Goal: Task Accomplishment & Management: Complete application form

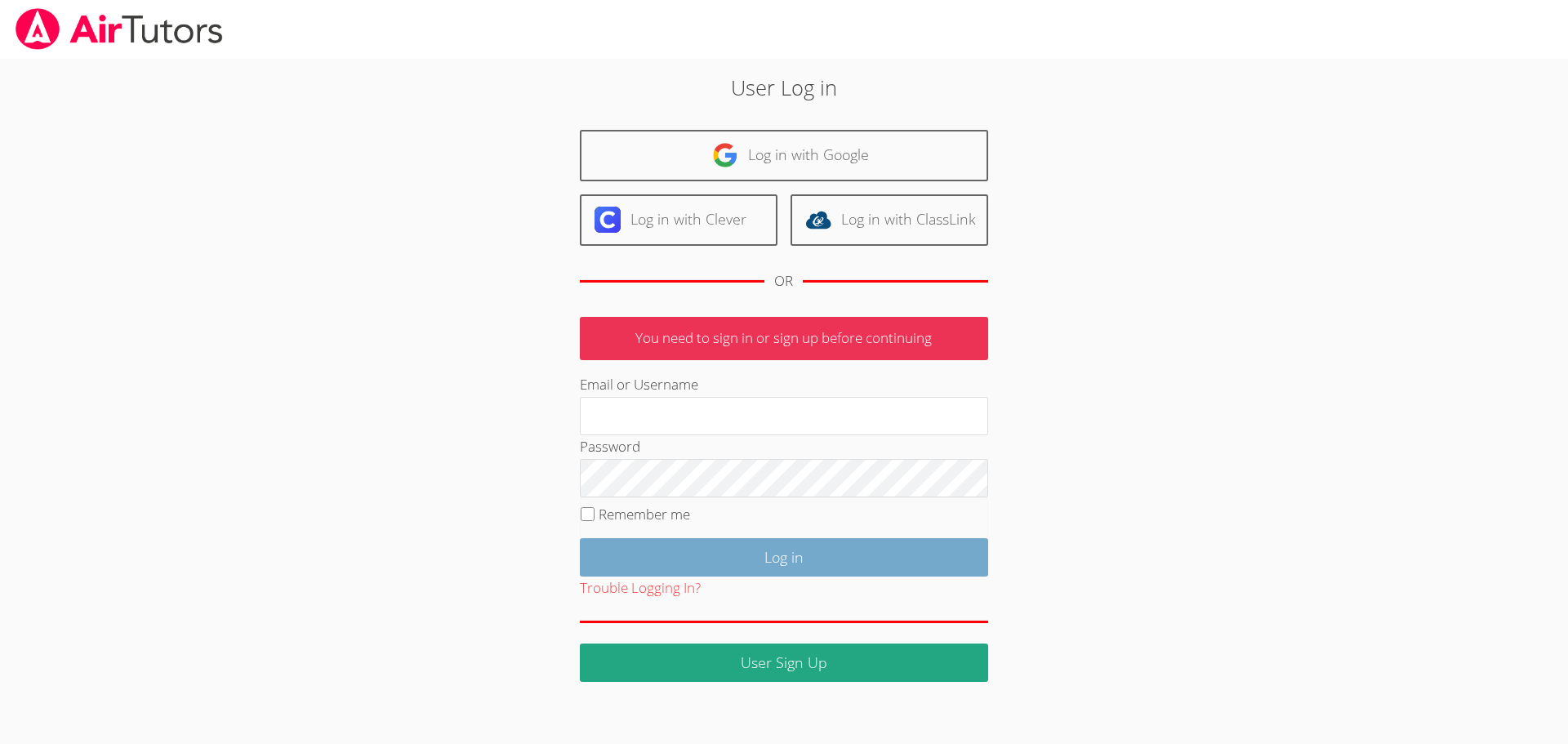
type input "hrod.airtutors@gmail.com"
click at [698, 558] on input "Log in" at bounding box center [783, 557] width 408 height 39
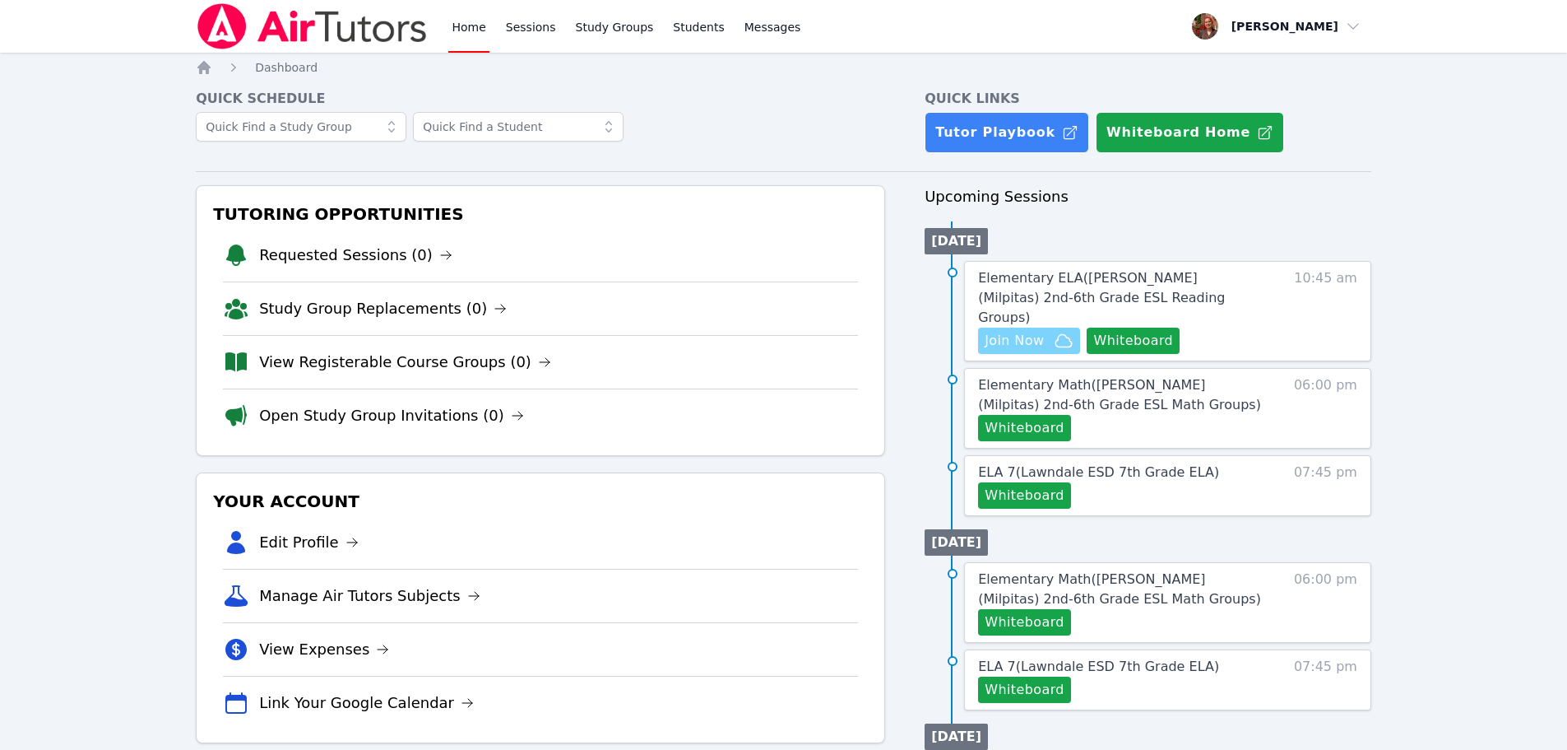
click at [1014, 331] on span "Join Now" at bounding box center [1014, 341] width 59 height 20
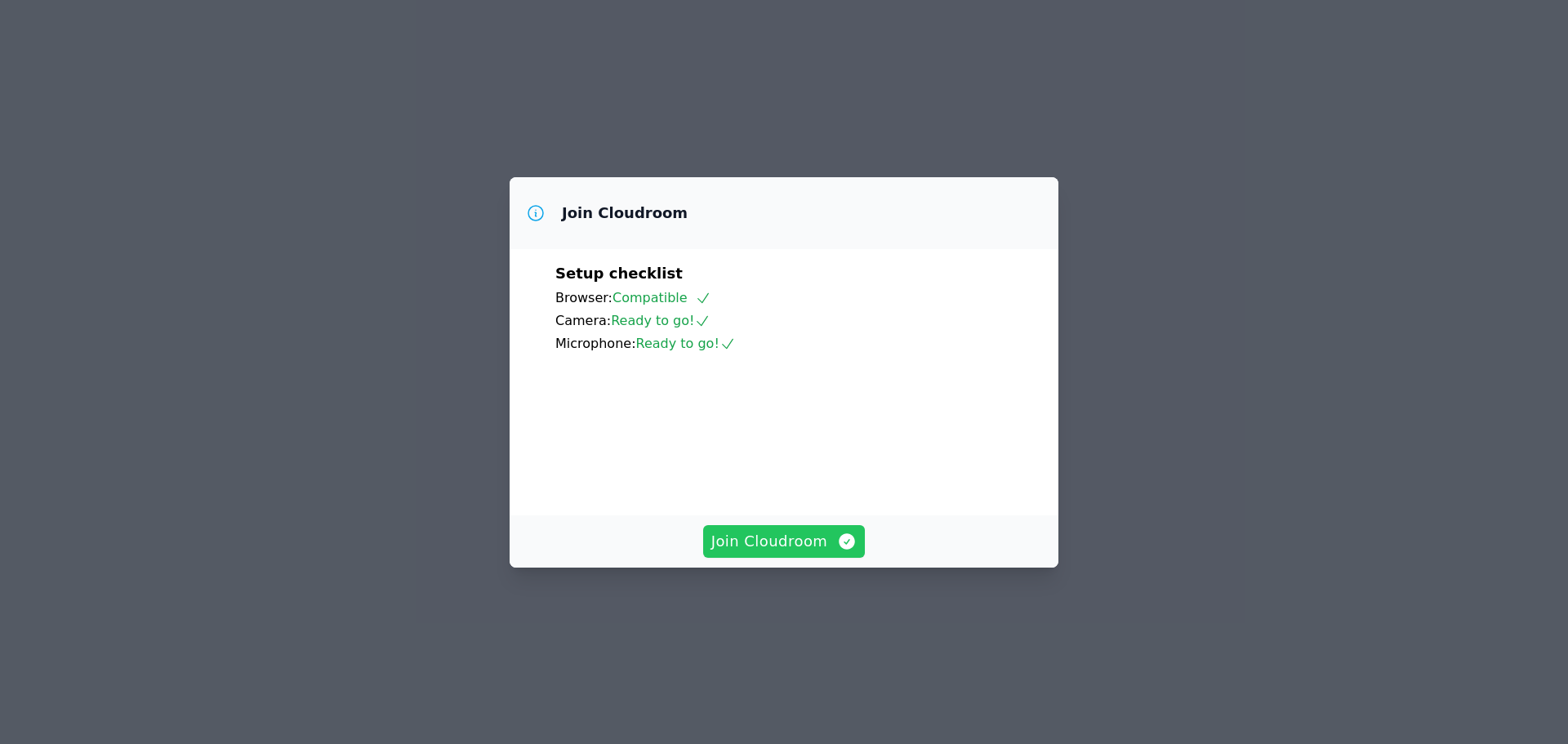
click at [795, 553] on span "Join Cloudroom" at bounding box center [784, 541] width 146 height 23
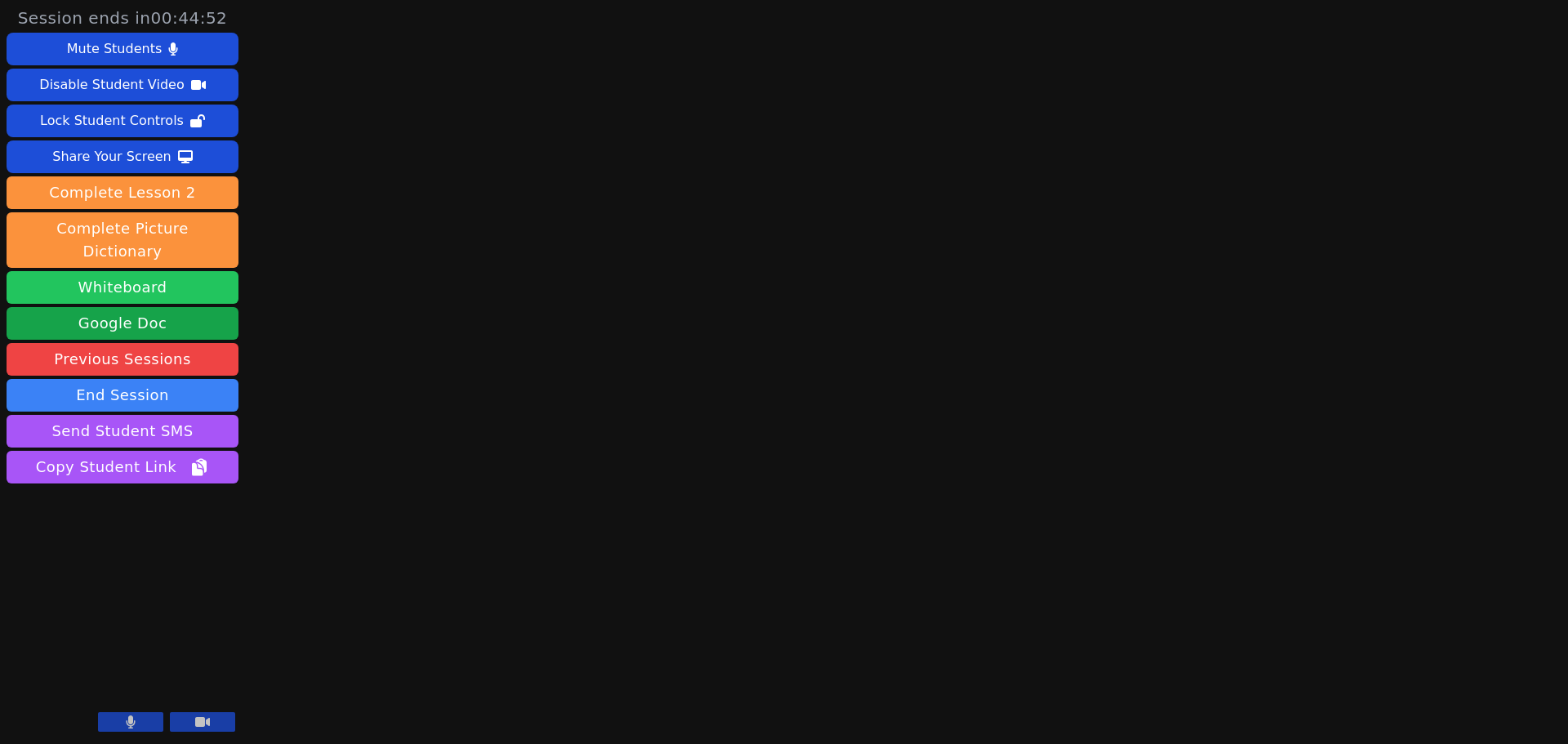
click at [108, 271] on button "Whiteboard" at bounding box center [123, 287] width 232 height 33
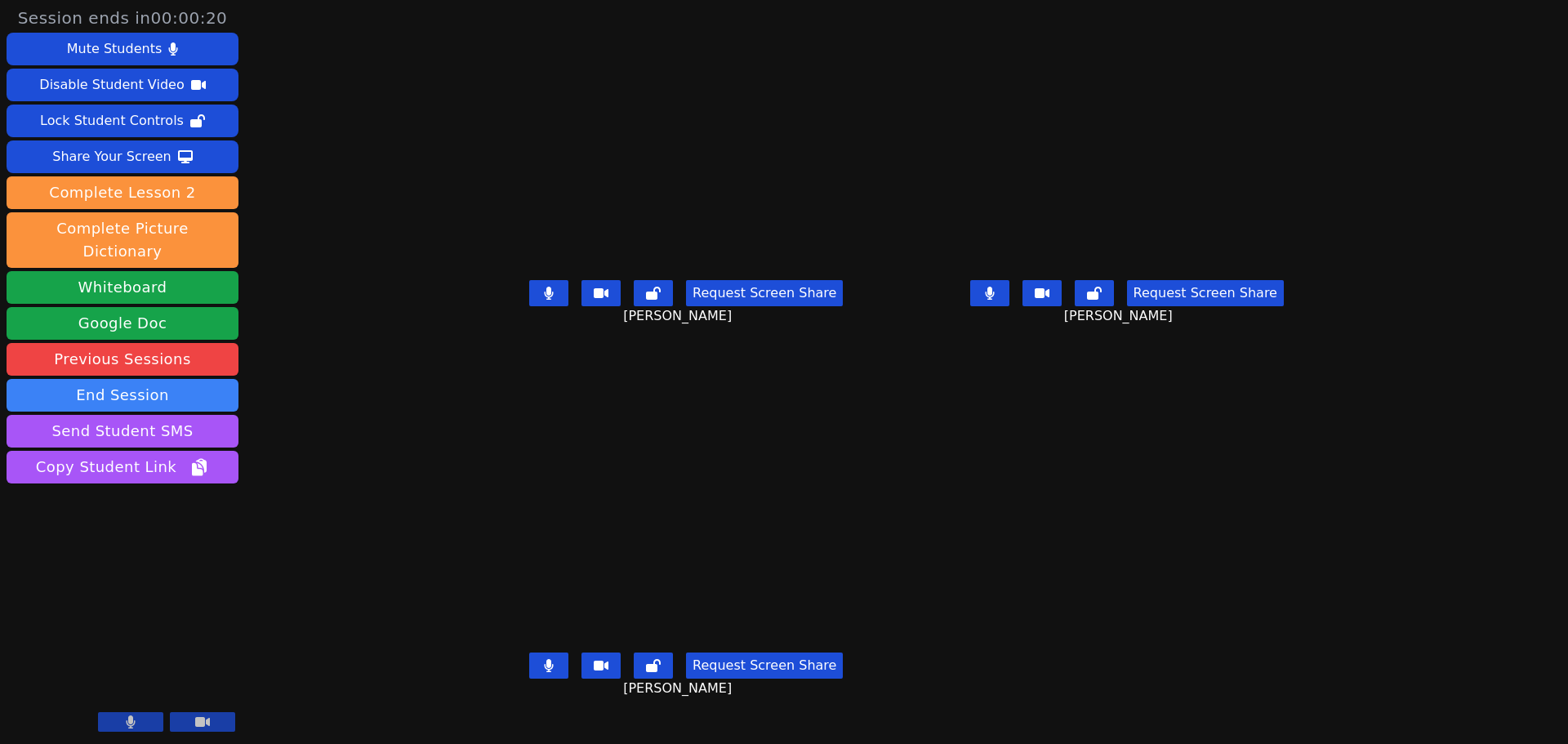
scroll to position [12, 0]
click at [134, 379] on button "End Session" at bounding box center [123, 395] width 232 height 33
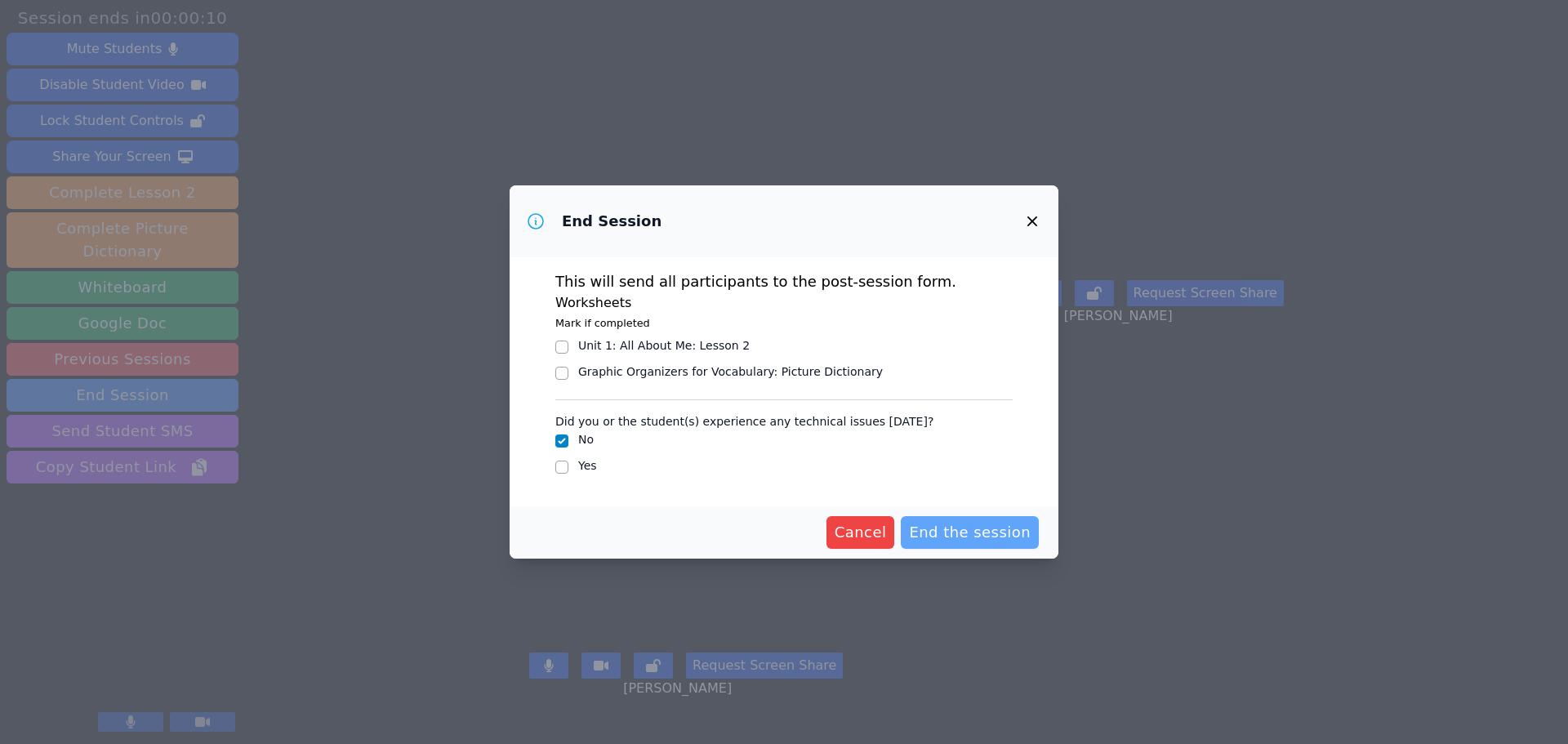
click at [955, 533] on span "End the session" at bounding box center [970, 532] width 122 height 23
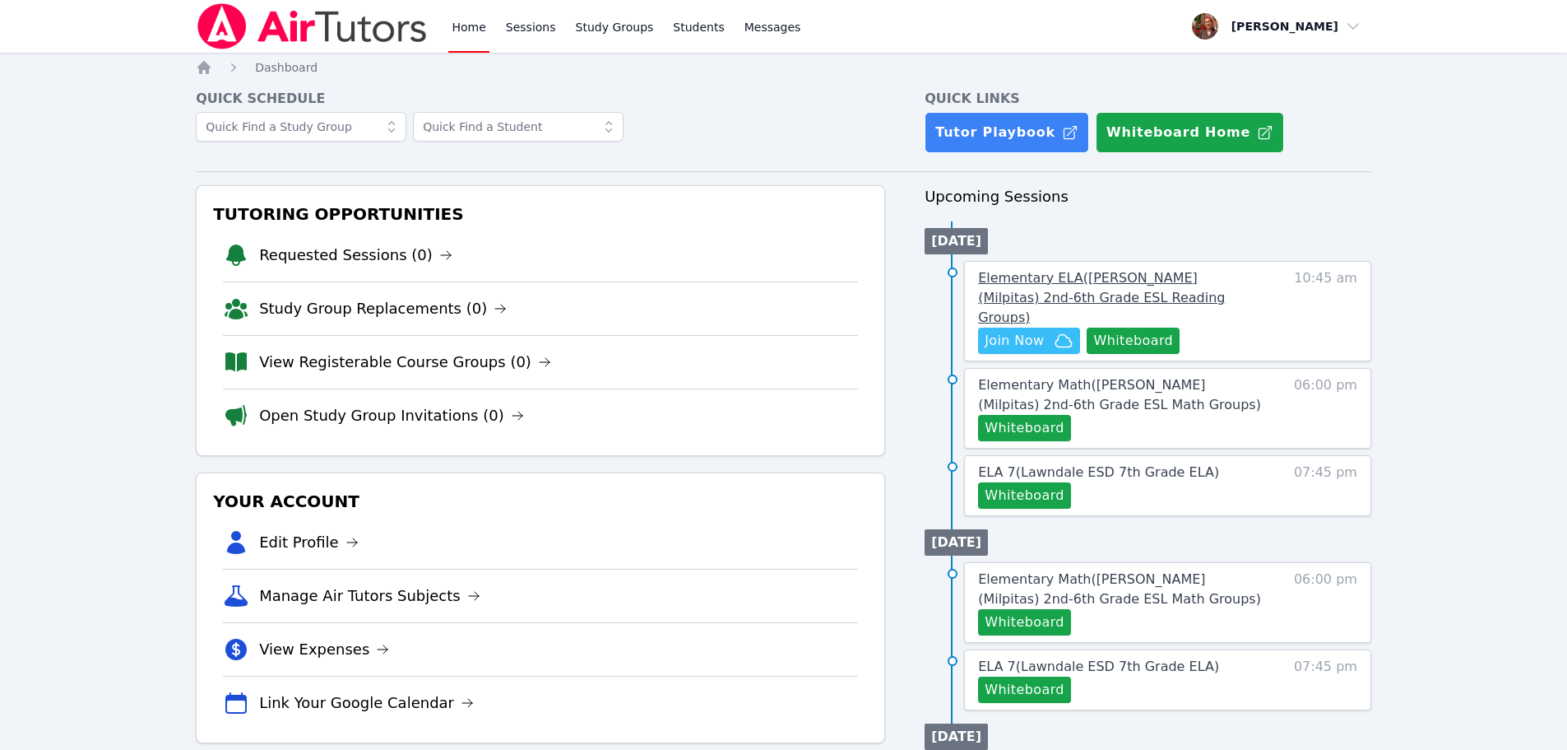
click at [1198, 272] on span "Elementary ELA ( [PERSON_NAME] (Milpitas) 2nd-6th Grade ESL Reading Groups )" at bounding box center [1101, 297] width 247 height 55
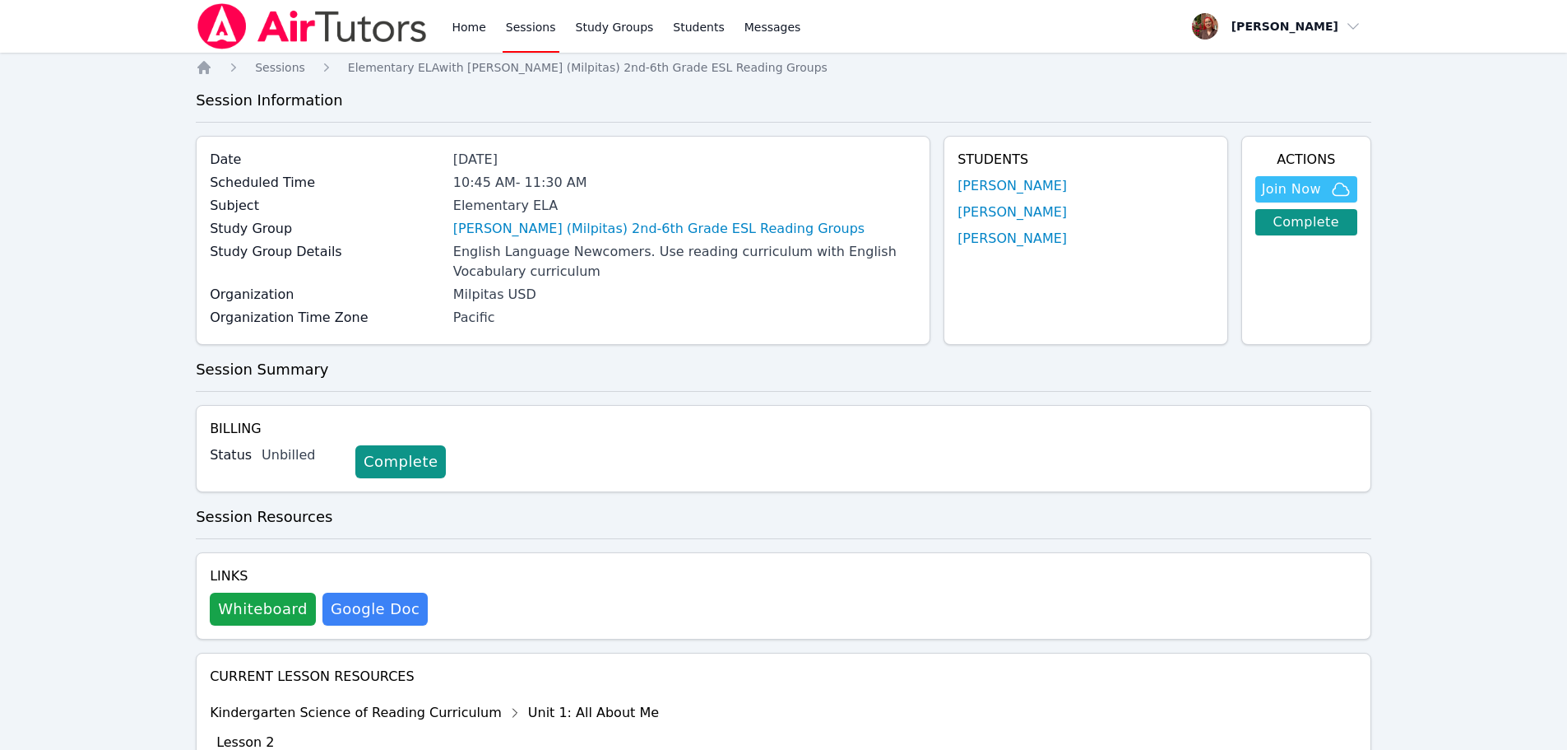
drag, startPoint x: 623, startPoint y: 378, endPoint x: 744, endPoint y: 159, distance: 250.8
drag, startPoint x: 803, startPoint y: 374, endPoint x: 847, endPoint y: 240, distance: 140.5
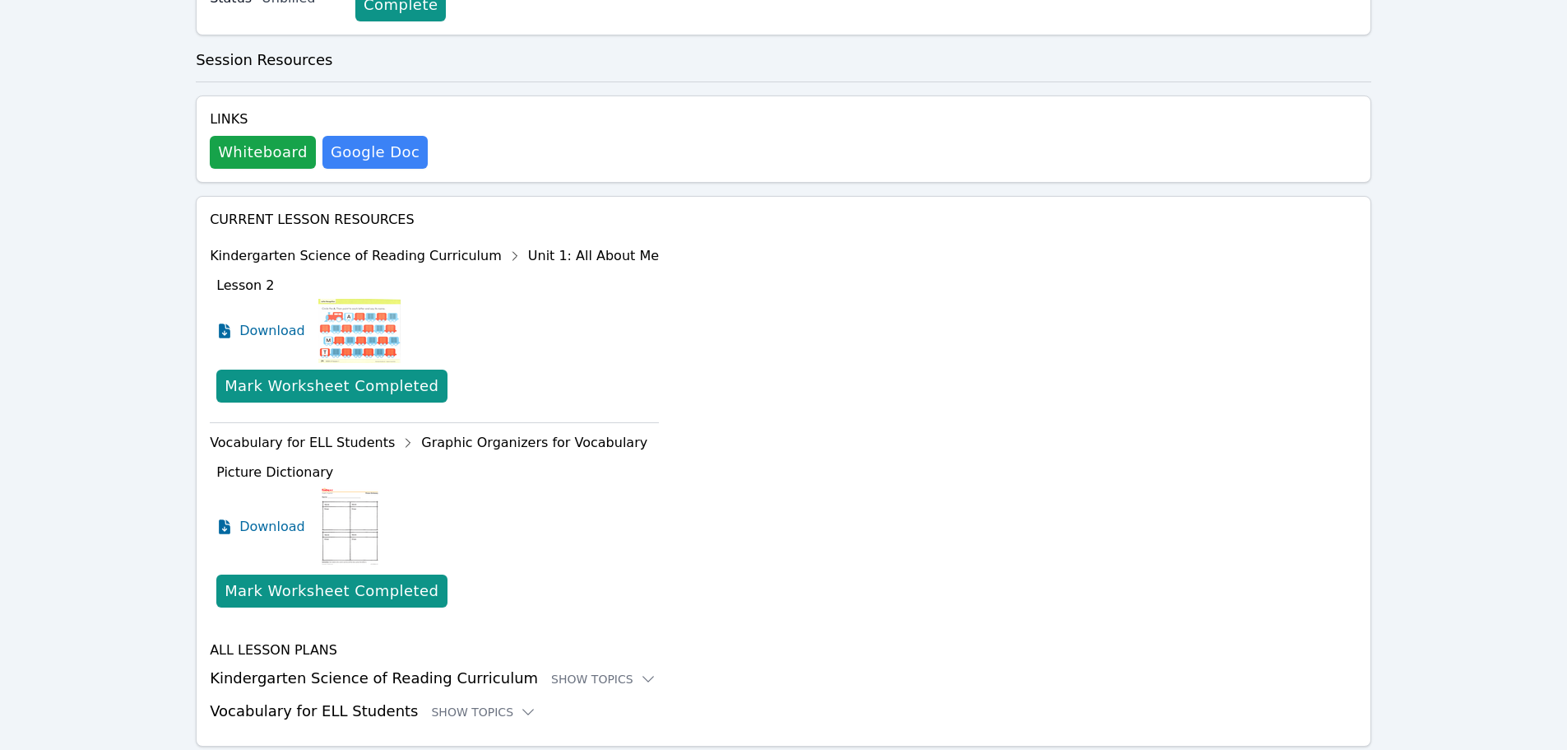
scroll to position [494, 0]
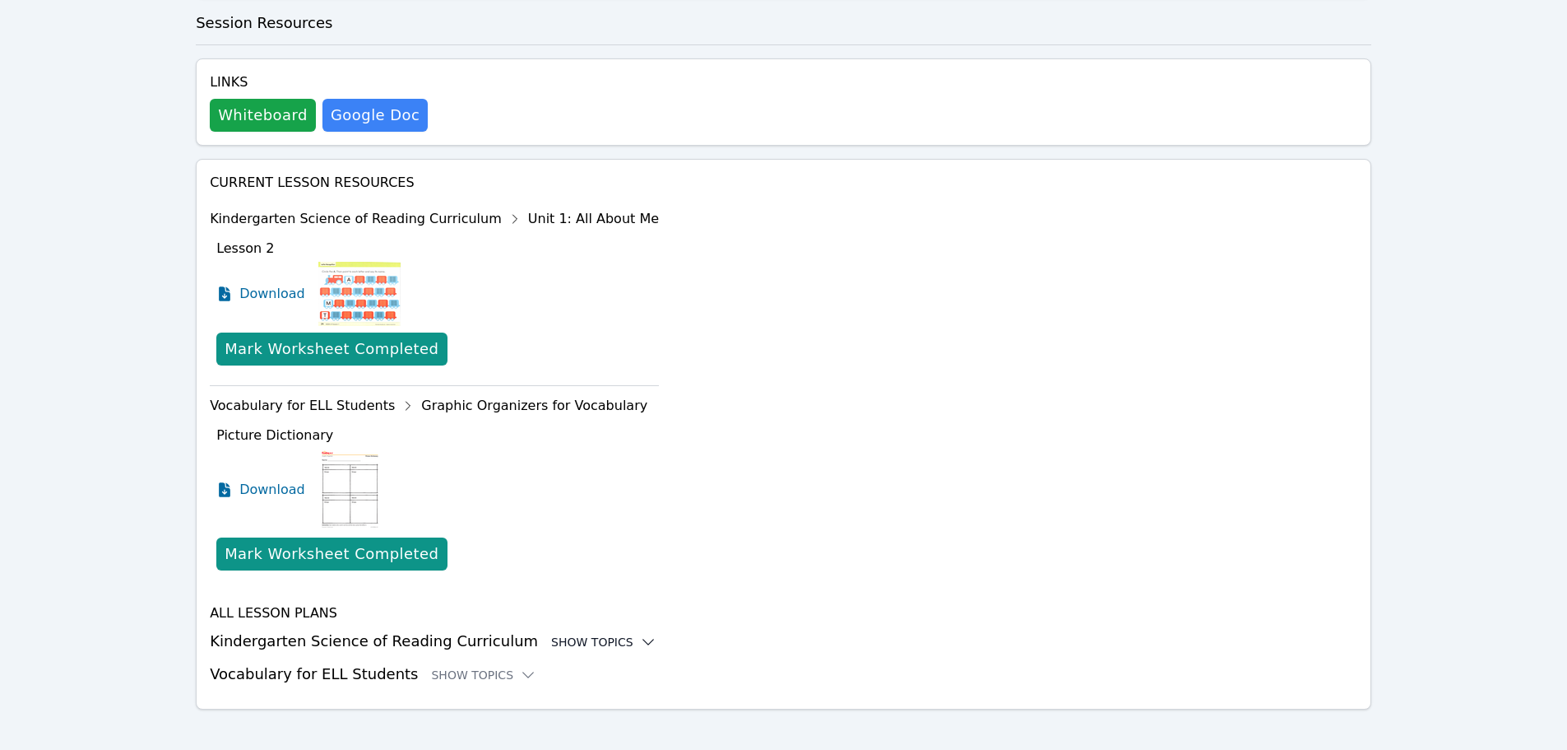
click at [551, 640] on div "Show Topics" at bounding box center [603, 641] width 105 height 16
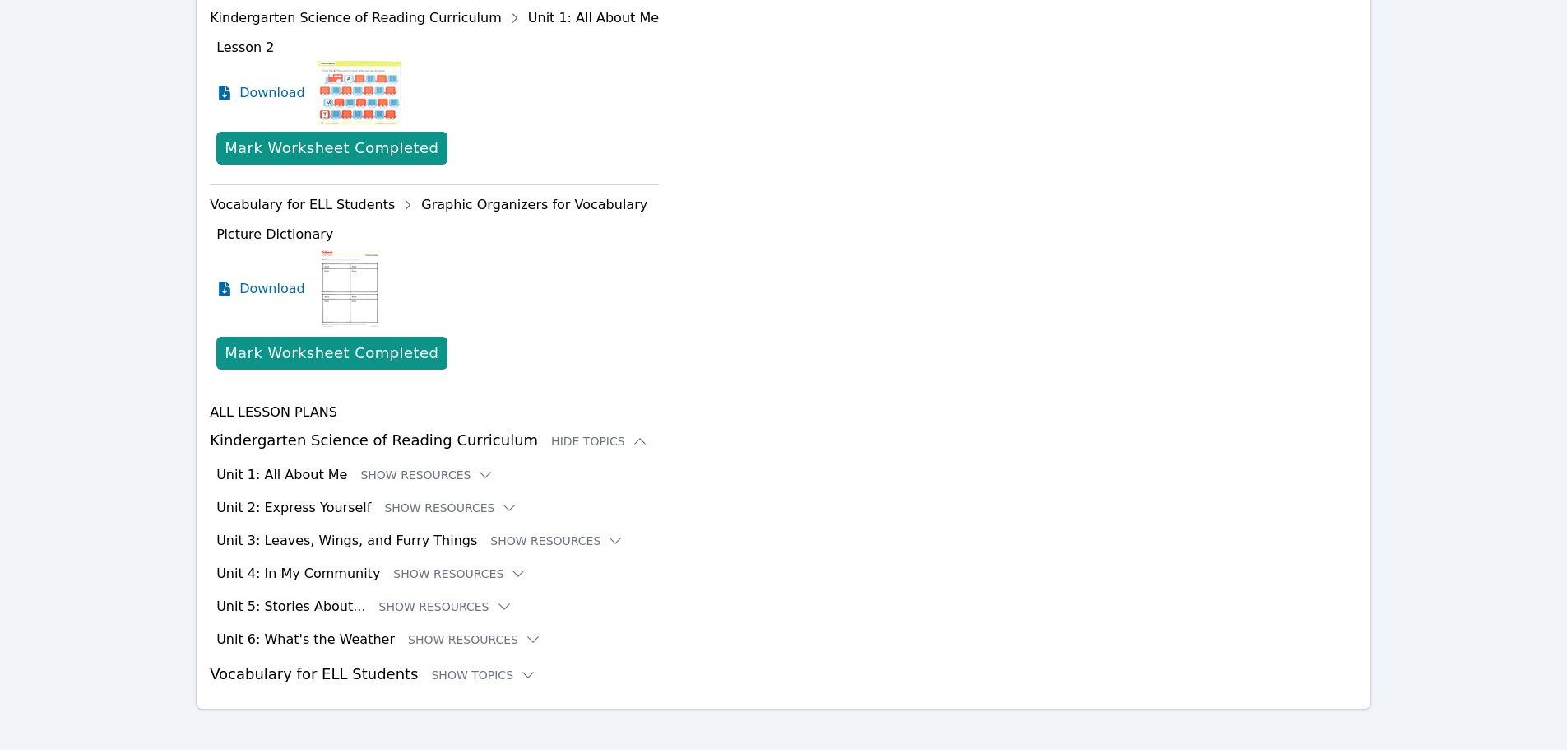
scroll to position [707, 0]
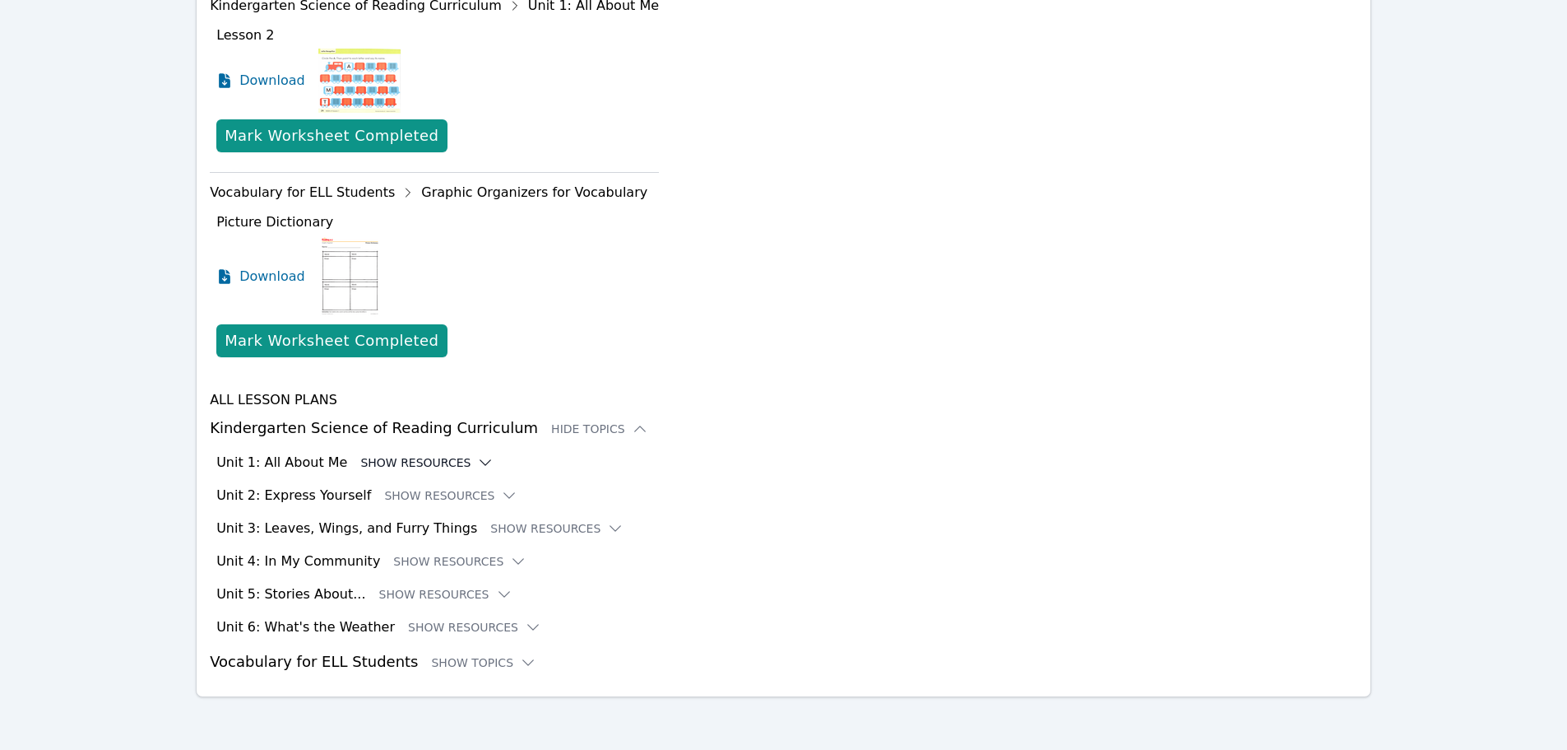
click at [390, 462] on button "Show Resources" at bounding box center [426, 462] width 133 height 16
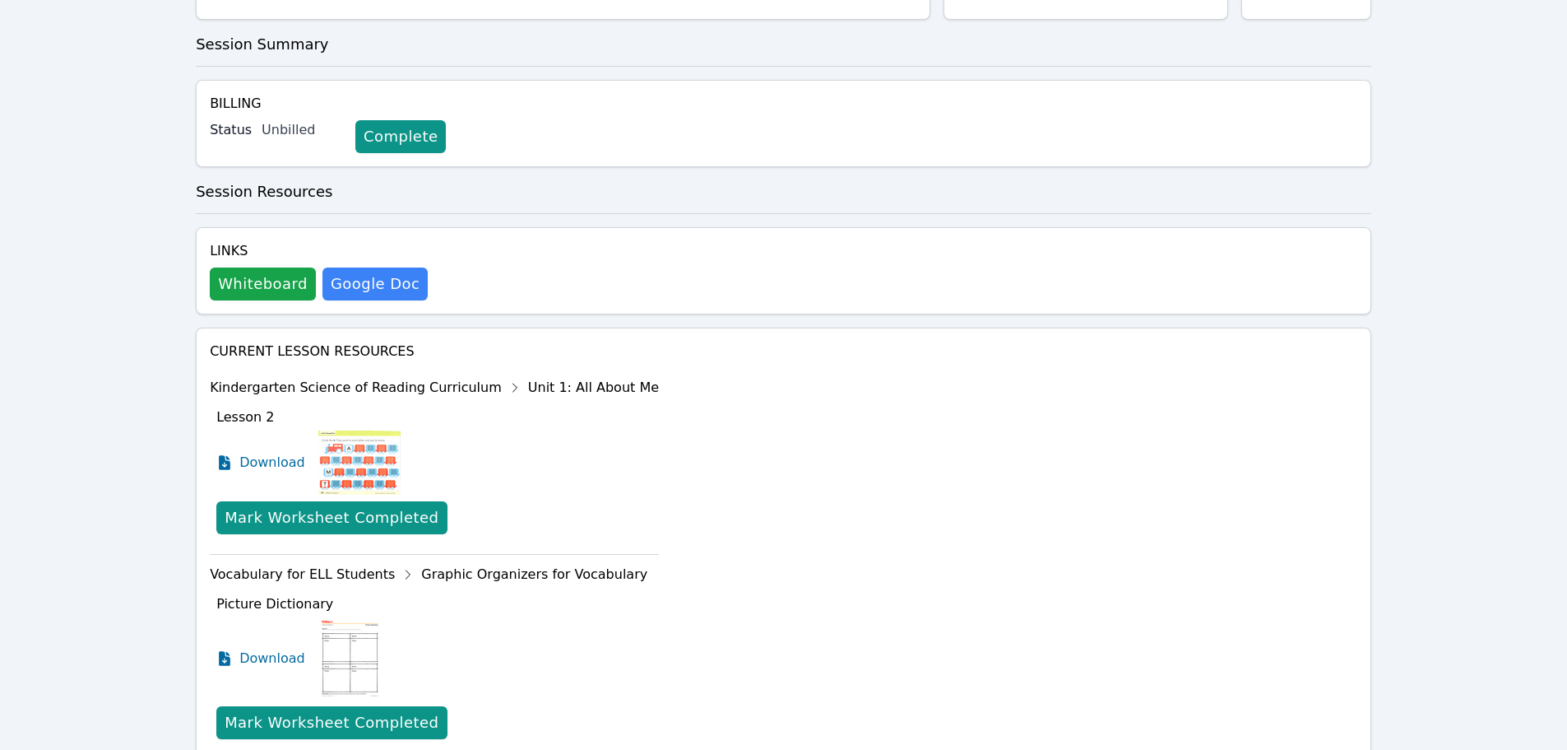
scroll to position [295, 0]
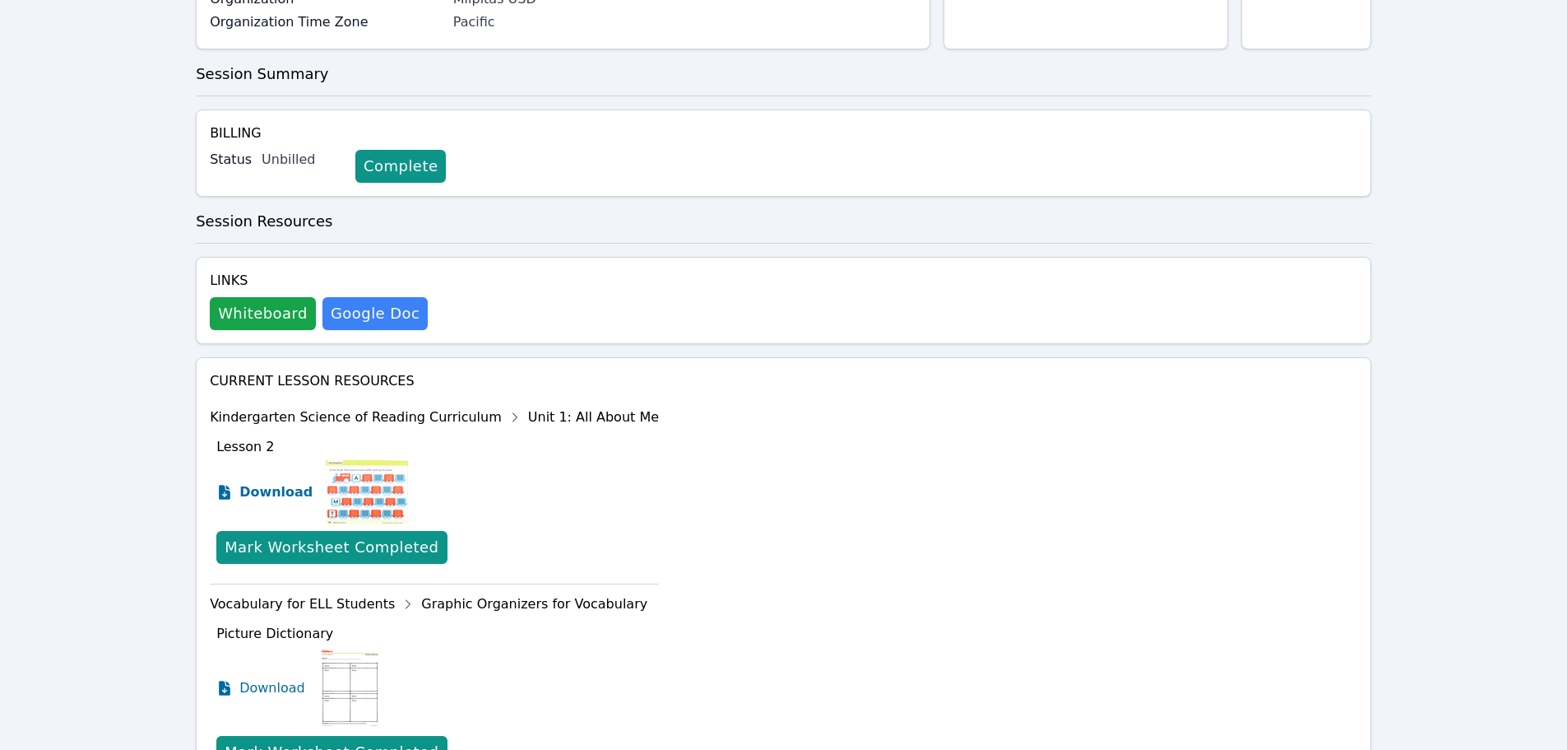
click at [252, 487] on span "Download" at bounding box center [275, 492] width 73 height 20
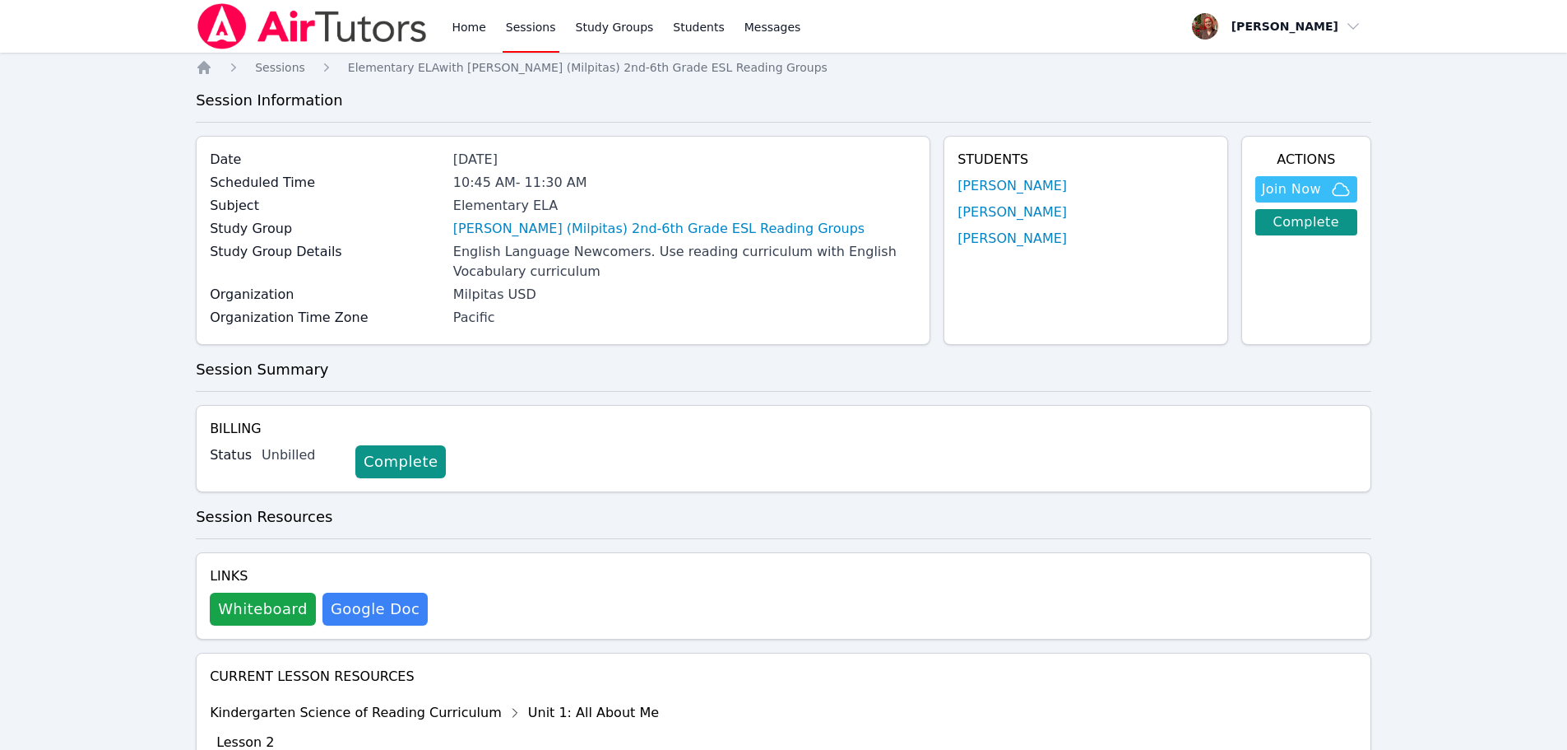
click at [321, 18] on img at bounding box center [312, 26] width 233 height 46
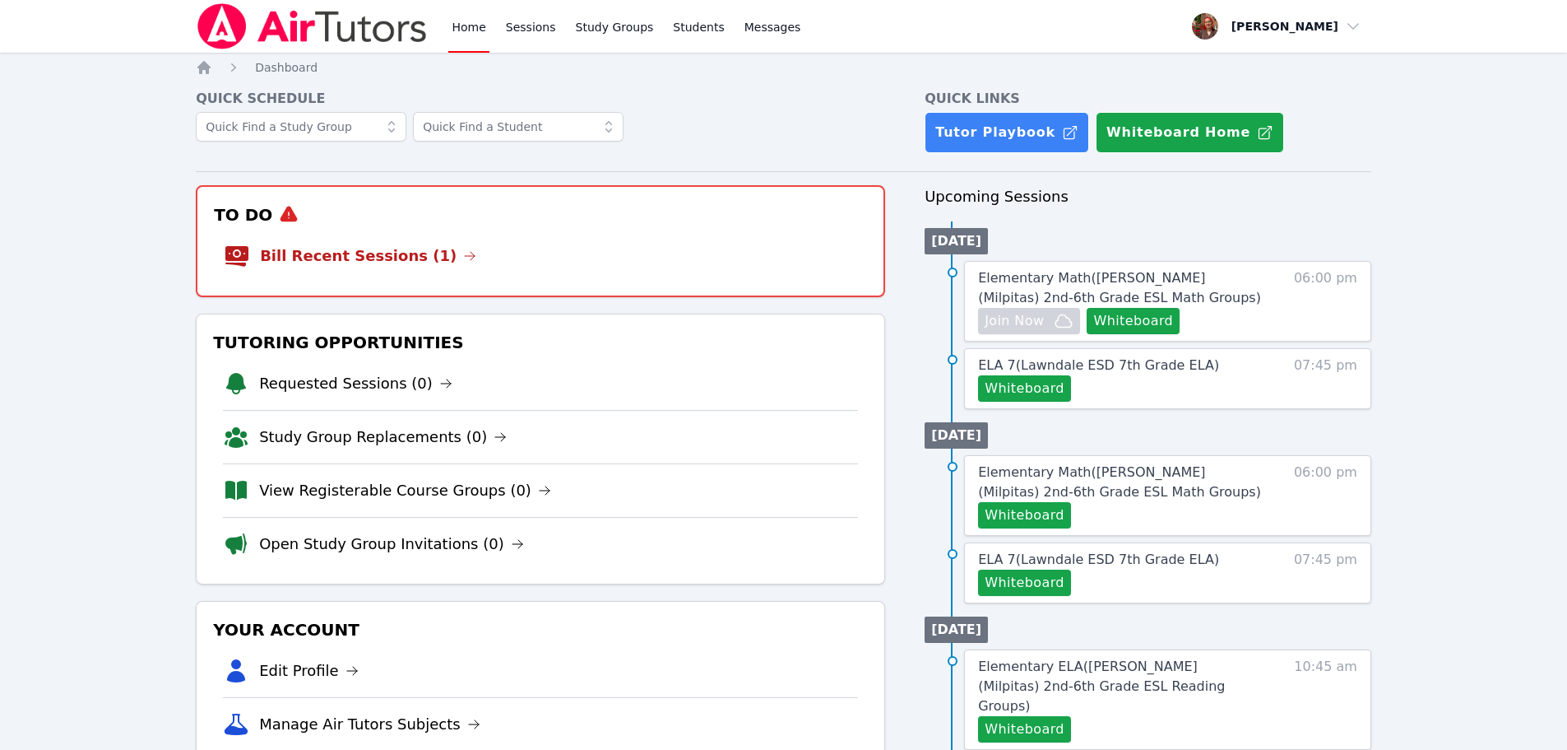
click at [407, 249] on link "Bill Recent Sessions (1)" at bounding box center [368, 255] width 216 height 23
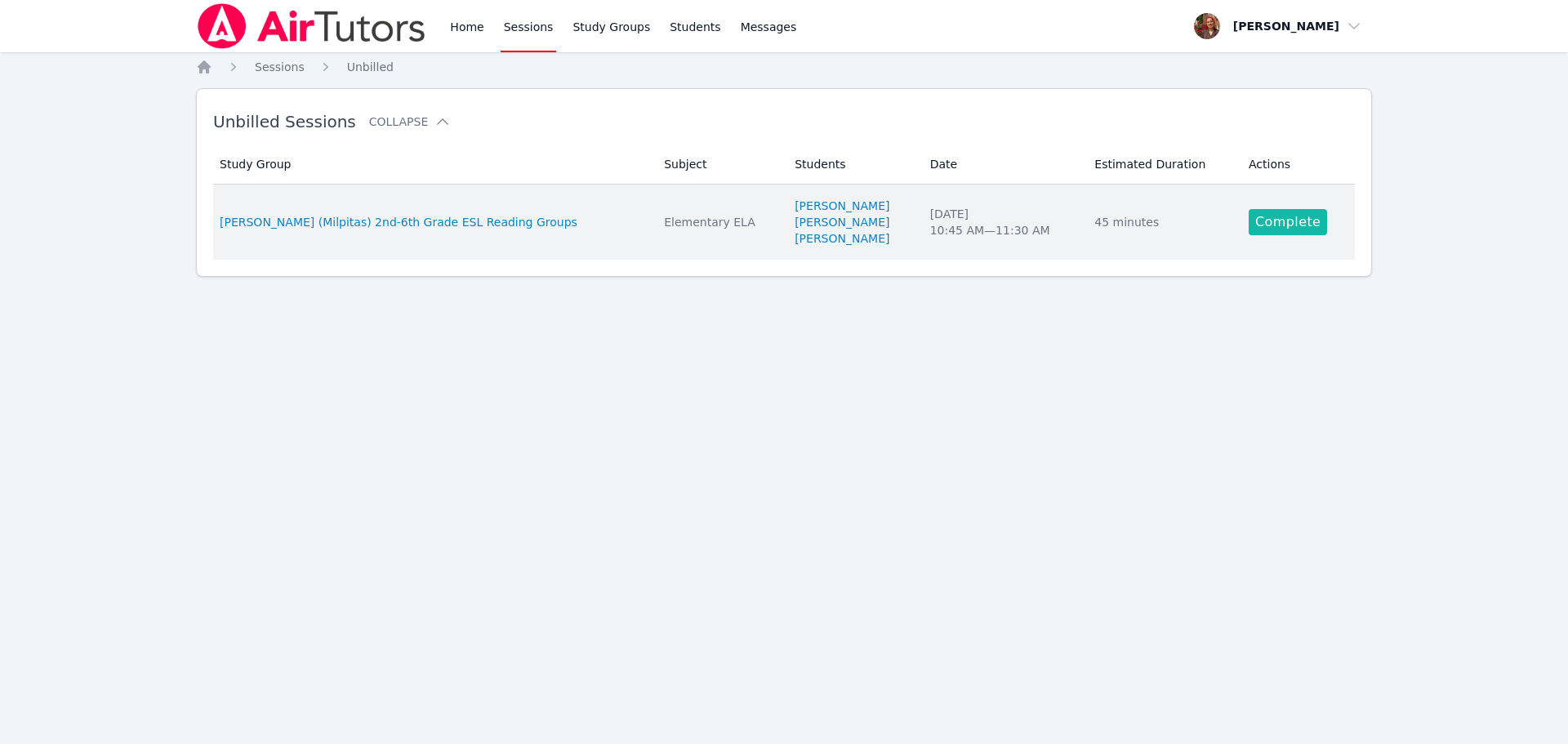
click at [1282, 209] on link "Complete" at bounding box center [1287, 222] width 78 height 26
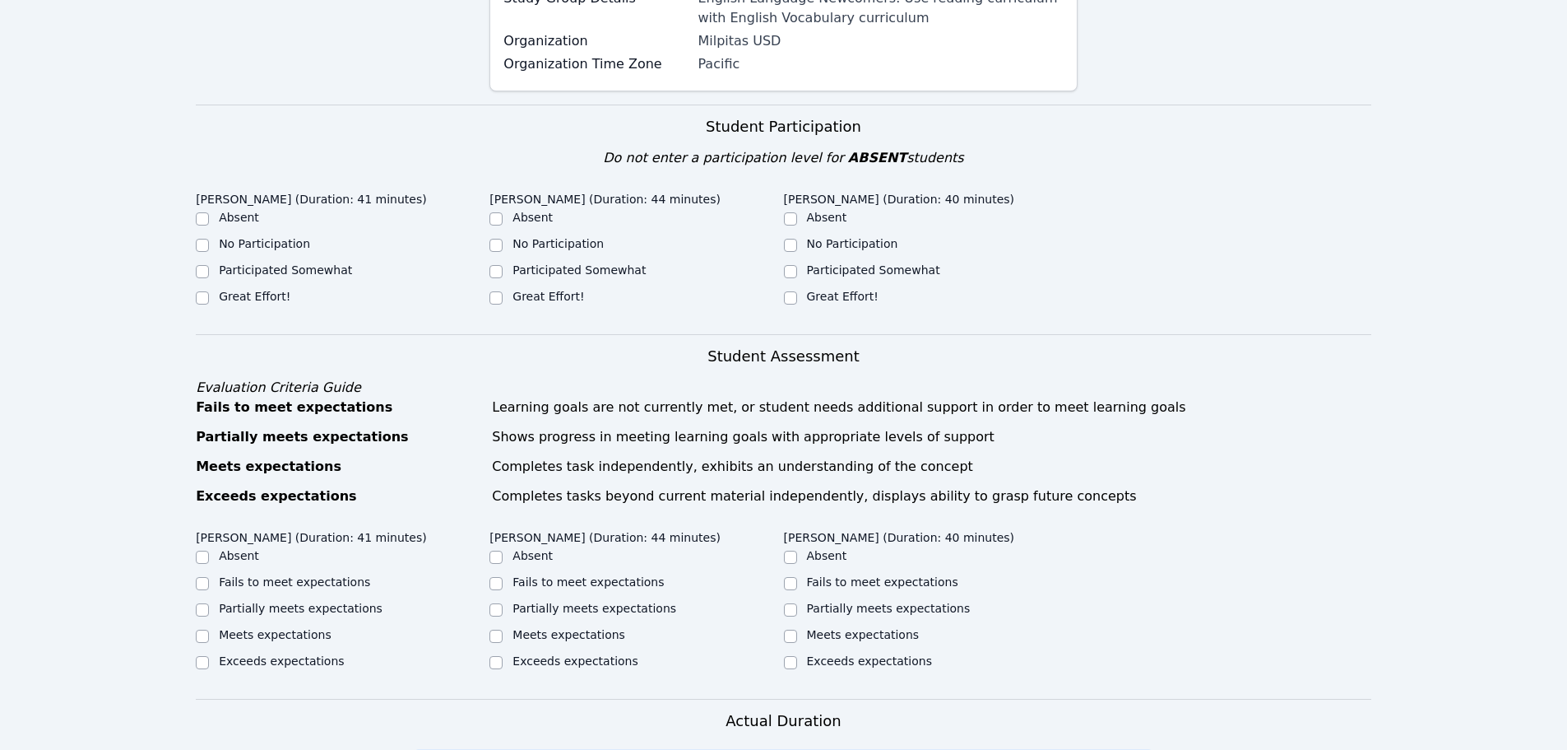
scroll to position [329, 0]
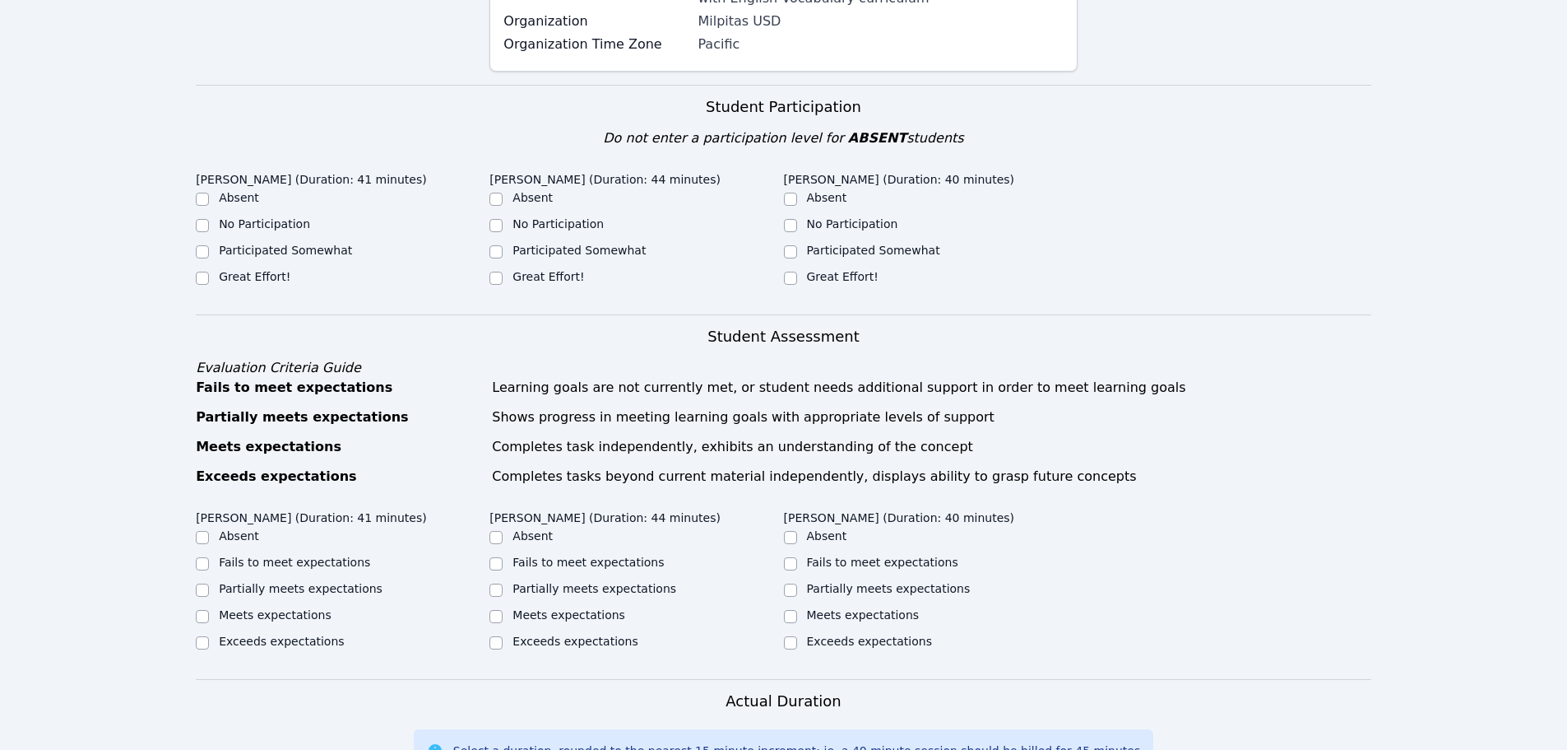
click at [201, 242] on div at bounding box center [202, 252] width 13 height 20
click at [204, 268] on div at bounding box center [202, 278] width 13 height 20
click at [206, 271] on input "Great Effort!" at bounding box center [202, 277] width 13 height 13
checkbox input "true"
click at [510, 268] on div "Great Effort!" at bounding box center [637, 278] width 294 height 20
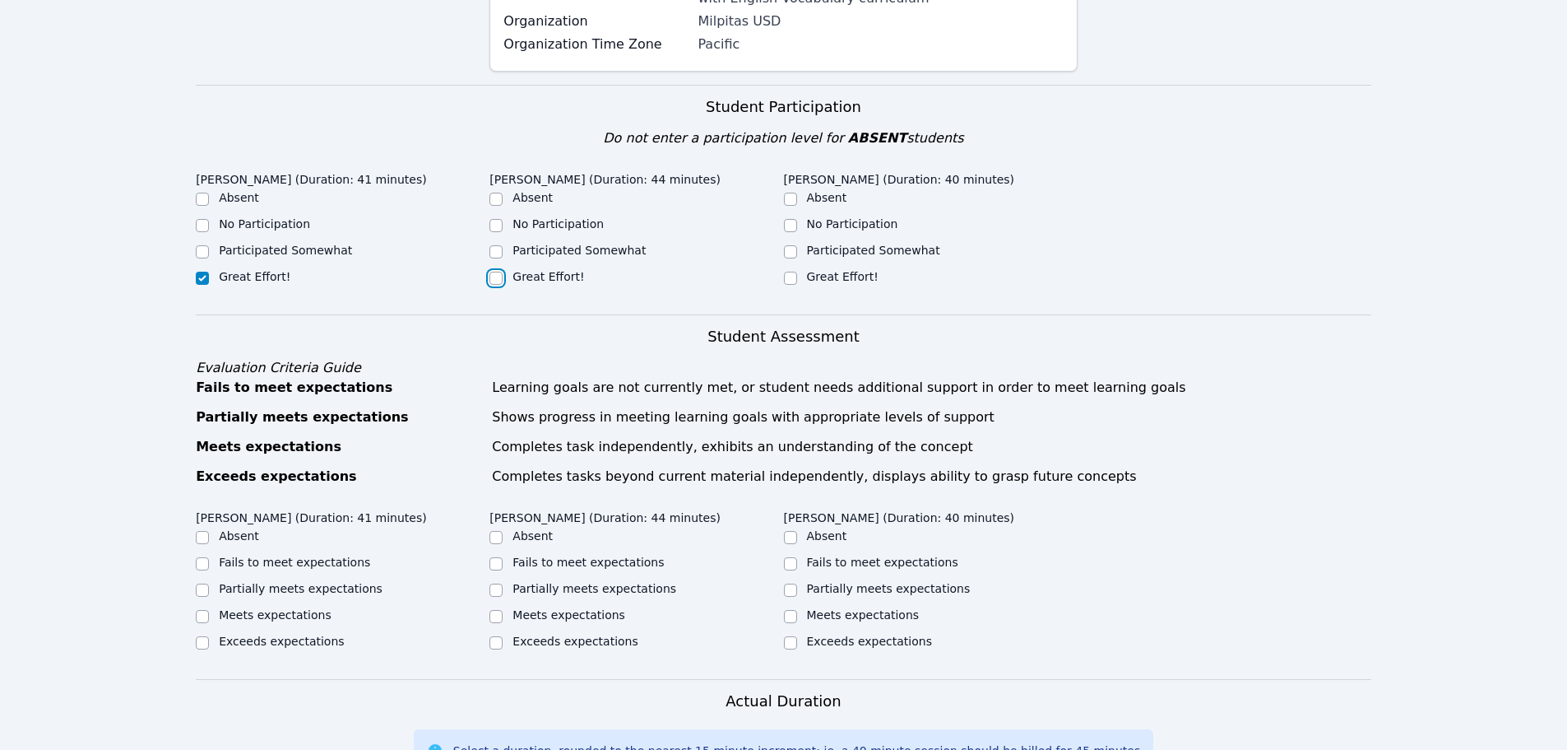
click at [489, 253] on div "[PERSON_NAME] (Duration: 41 minutes) Absent No Participation Participated Somew…" at bounding box center [784, 240] width 1176 height 150
click at [207, 245] on input "Participated Somewhat" at bounding box center [202, 251] width 13 height 13
checkbox input "true"
checkbox input "false"
click at [499, 271] on input "Great Effort!" at bounding box center [496, 277] width 13 height 13
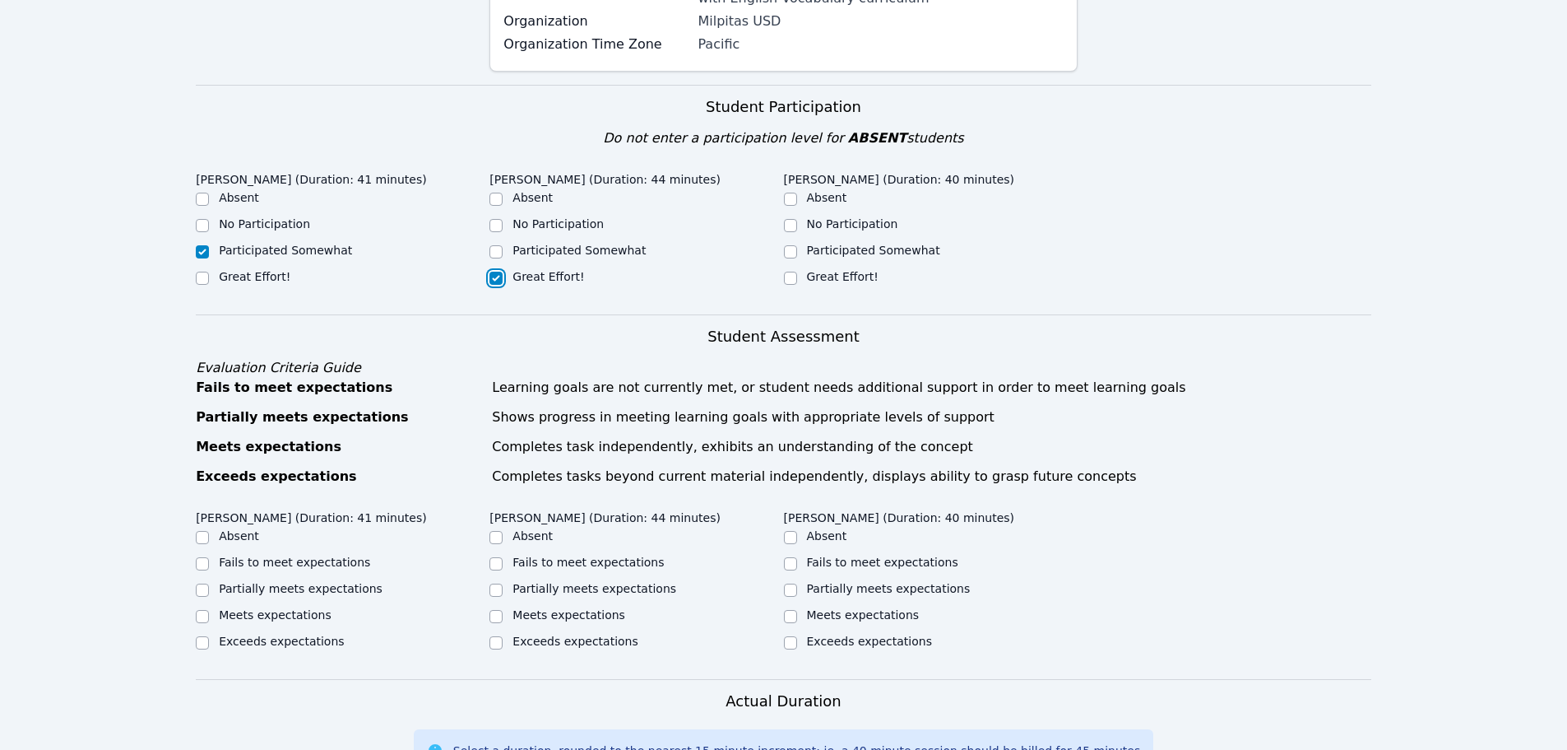
checkbox input "true"
click at [796, 271] on input "Great Effort!" at bounding box center [790, 277] width 13 height 13
checkbox input "true"
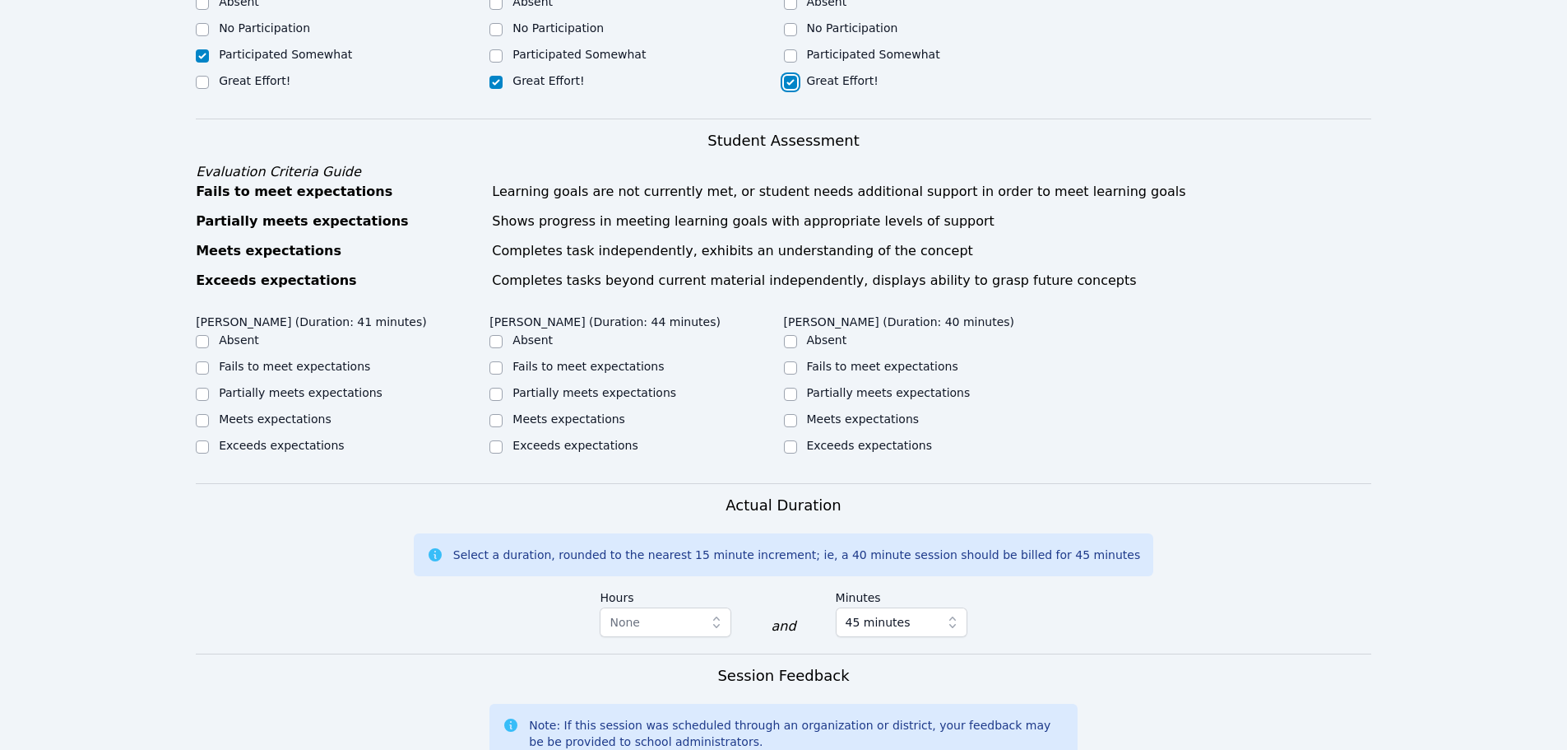
scroll to position [576, 0]
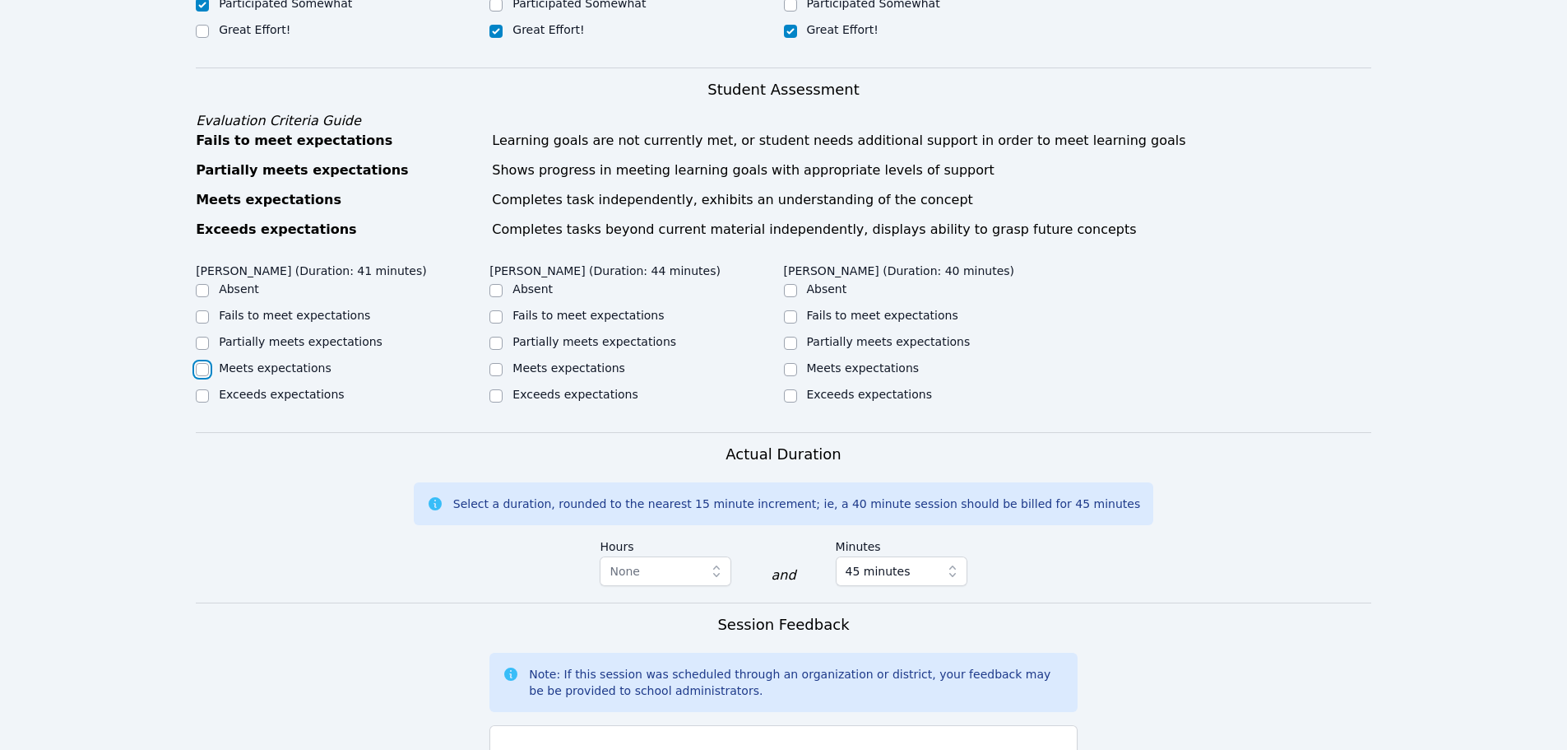
click at [197, 363] on input "Meets expectations" at bounding box center [202, 369] width 13 height 13
checkbox input "true"
click at [491, 389] on input "Exceeds expectations" at bounding box center [496, 395] width 13 height 13
checkbox input "true"
click at [792, 363] on input "Meets expectations" at bounding box center [790, 369] width 13 height 13
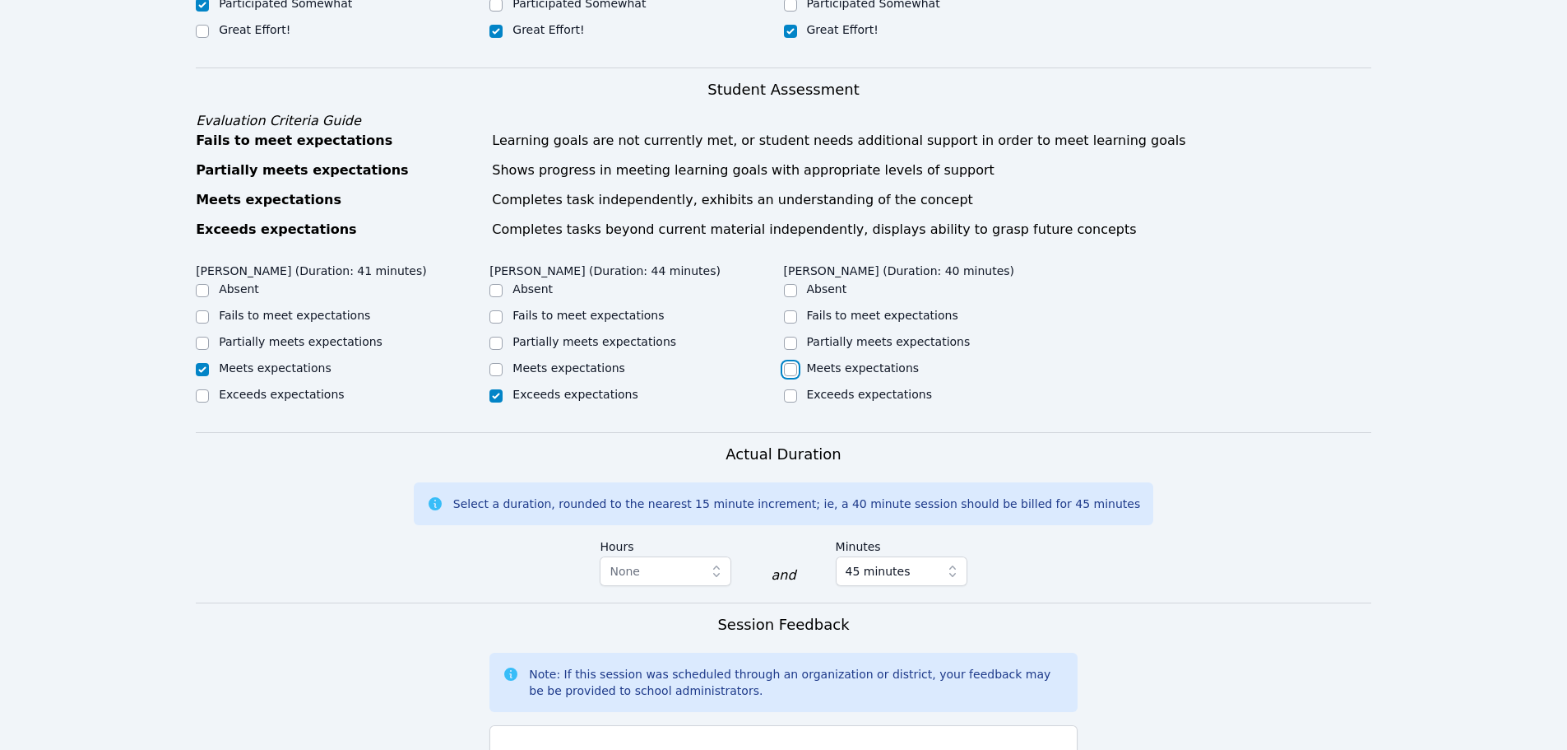
checkbox input "true"
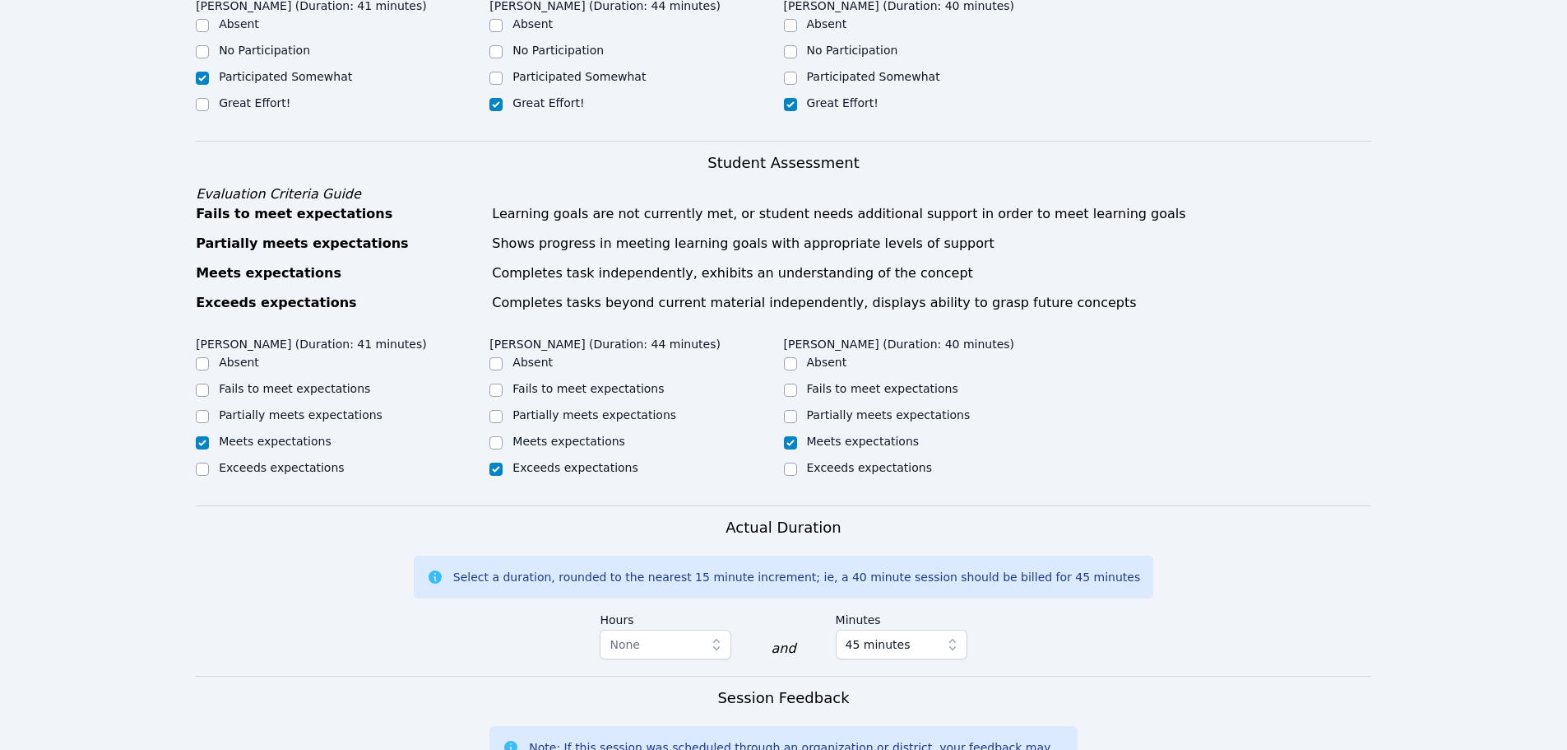
drag, startPoint x: 754, startPoint y: 432, endPoint x: 715, endPoint y: 257, distance: 179.5
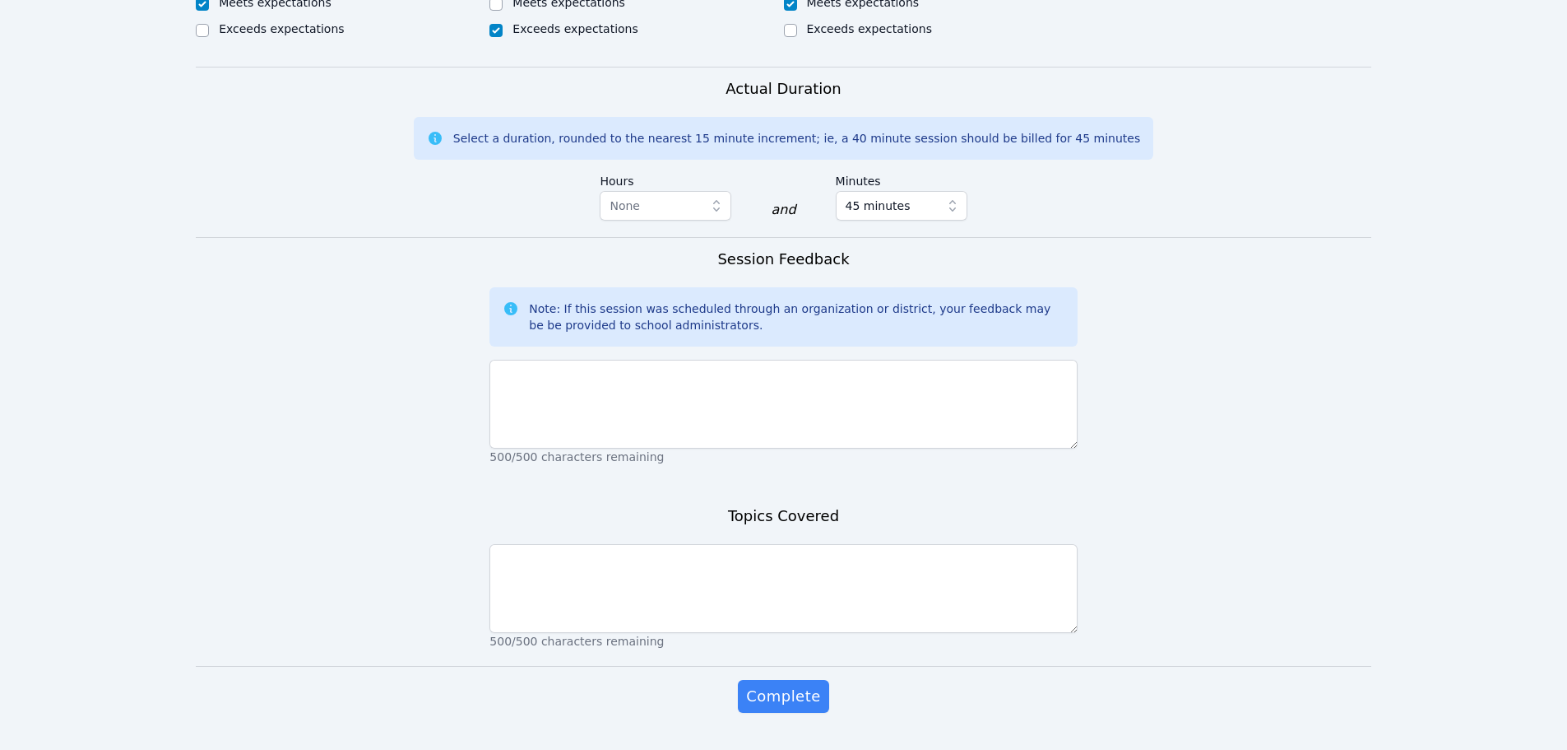
scroll to position [963, 0]
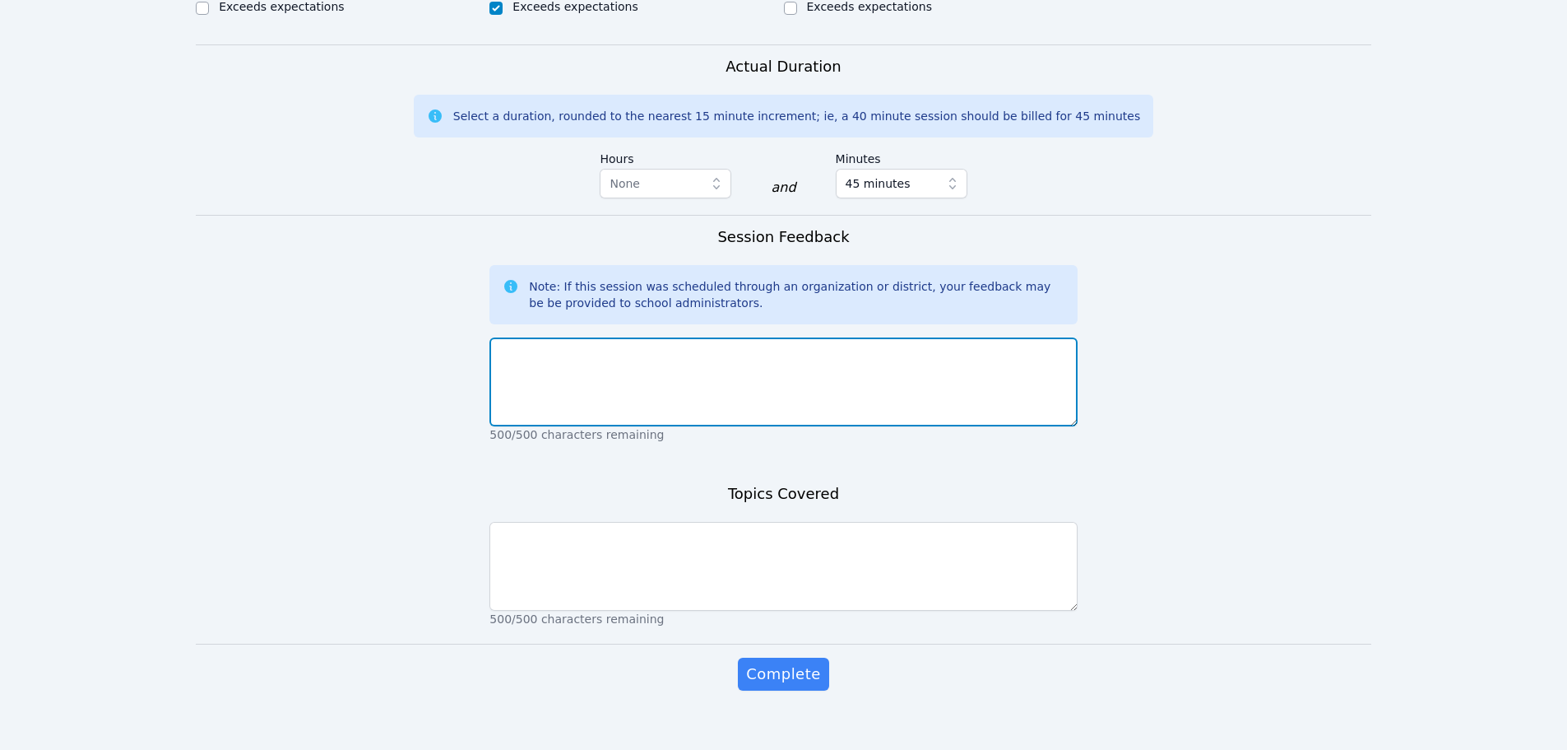
click at [626, 343] on textarea at bounding box center [783, 381] width 587 height 89
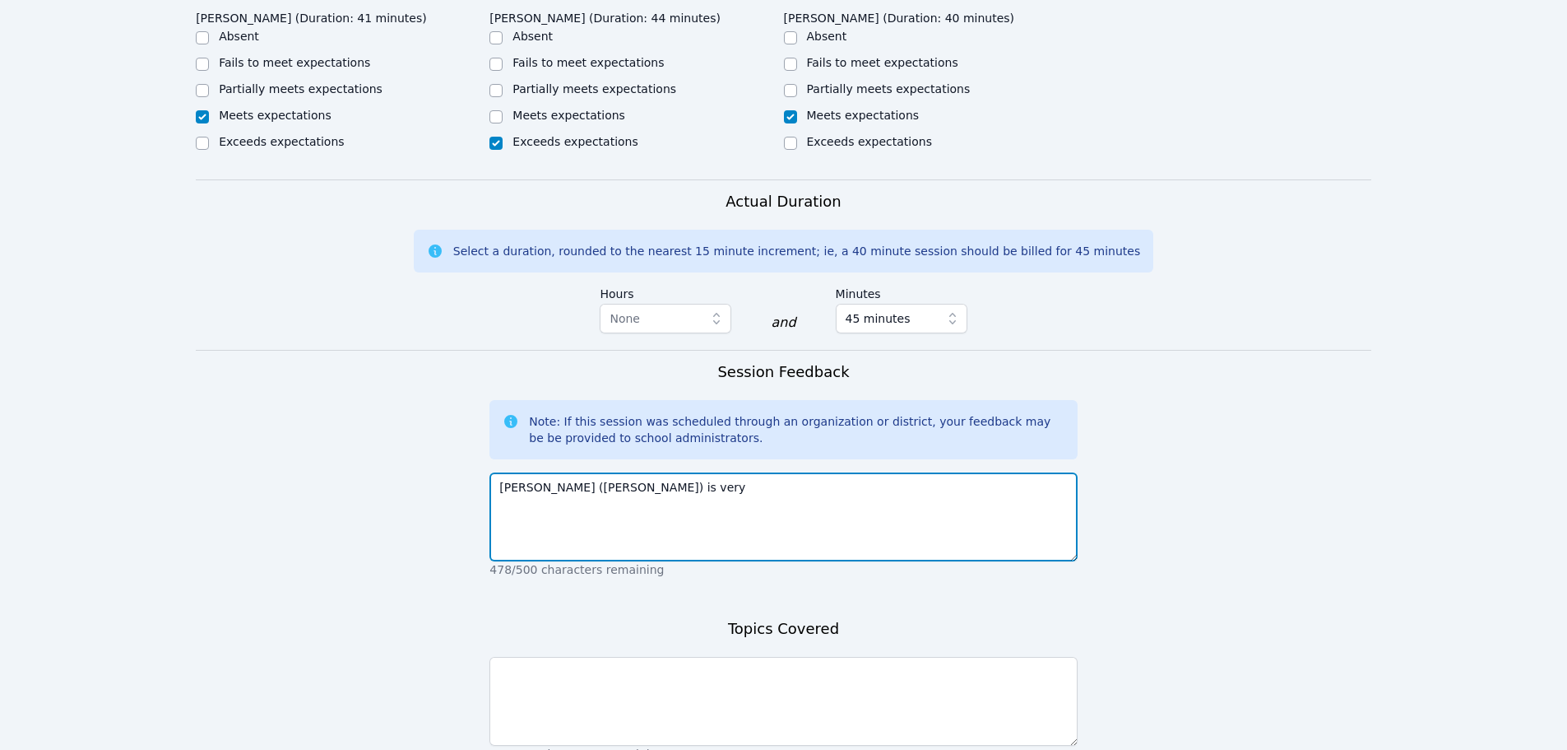
scroll to position [799, 0]
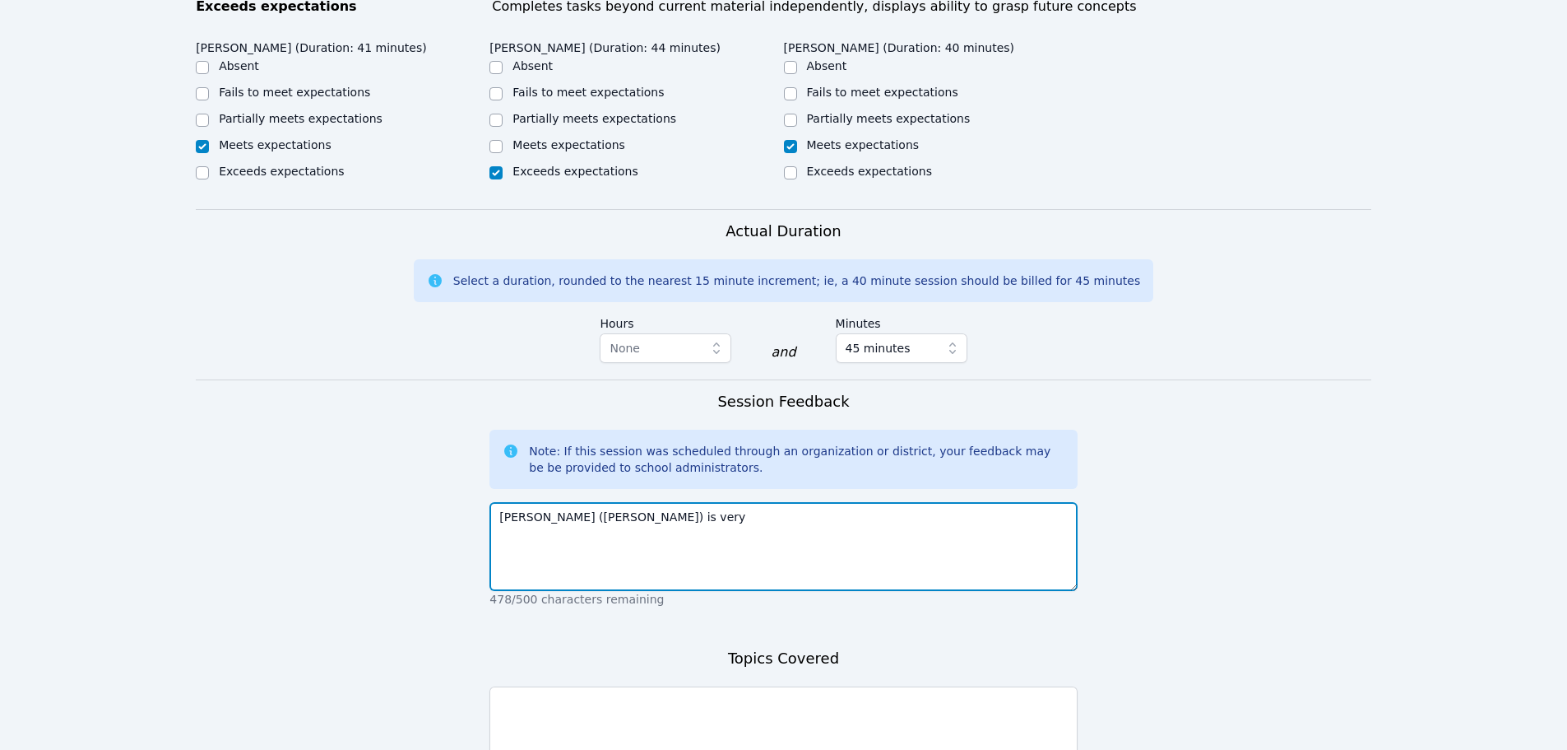
click at [706, 520] on textarea "[PERSON_NAME] ([PERSON_NAME]) is very" at bounding box center [783, 546] width 587 height 89
click at [629, 504] on textarea "[PERSON_NAME] ([PERSON_NAME]) is very hadrworking and engaged. [GEOGRAPHIC_DATA]" at bounding box center [783, 546] width 587 height 89
click at [855, 502] on textarea "[PERSON_NAME] ([PERSON_NAME]) is very hardworking and engaged. [GEOGRAPHIC_DATA]" at bounding box center [783, 546] width 587 height 89
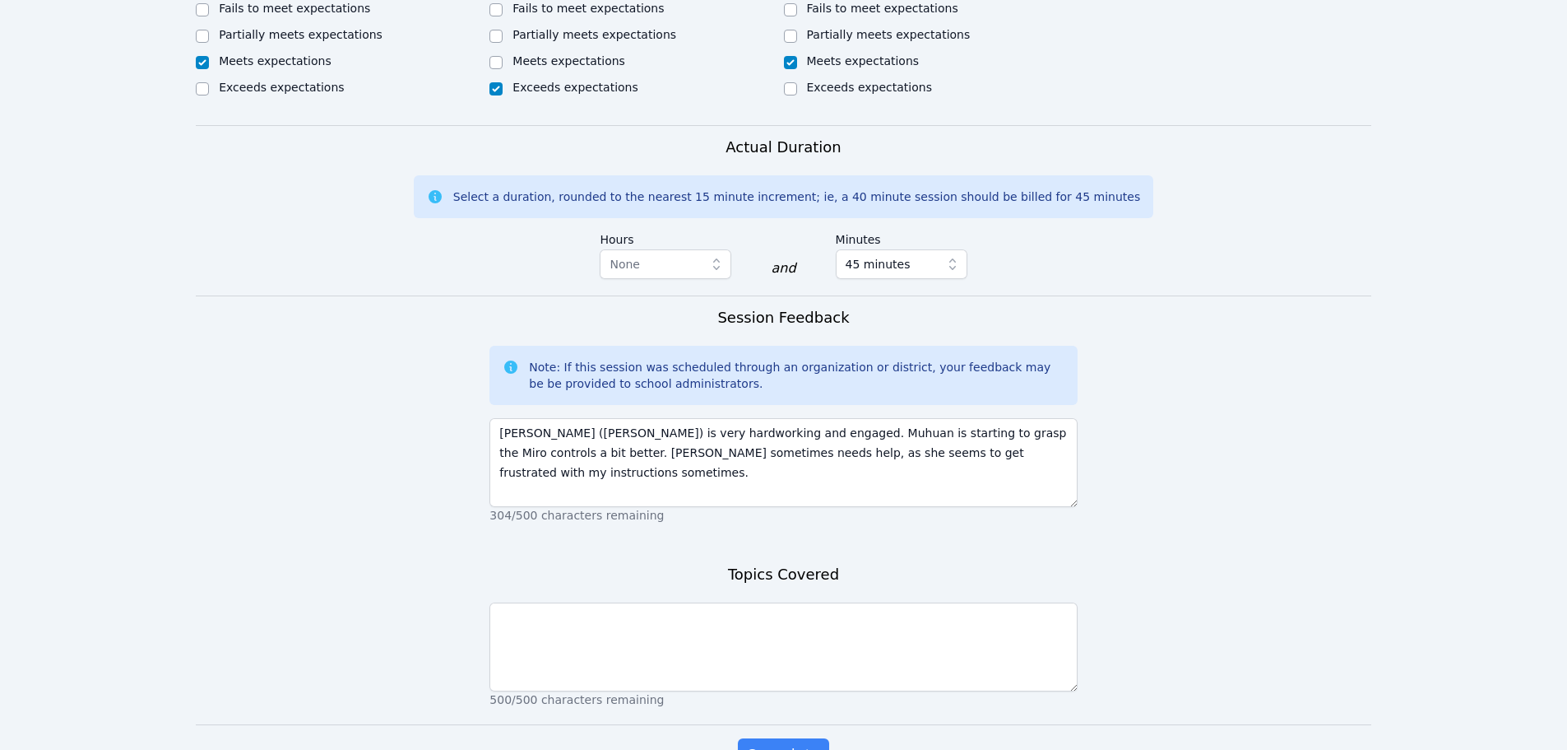
scroll to position [665, 0]
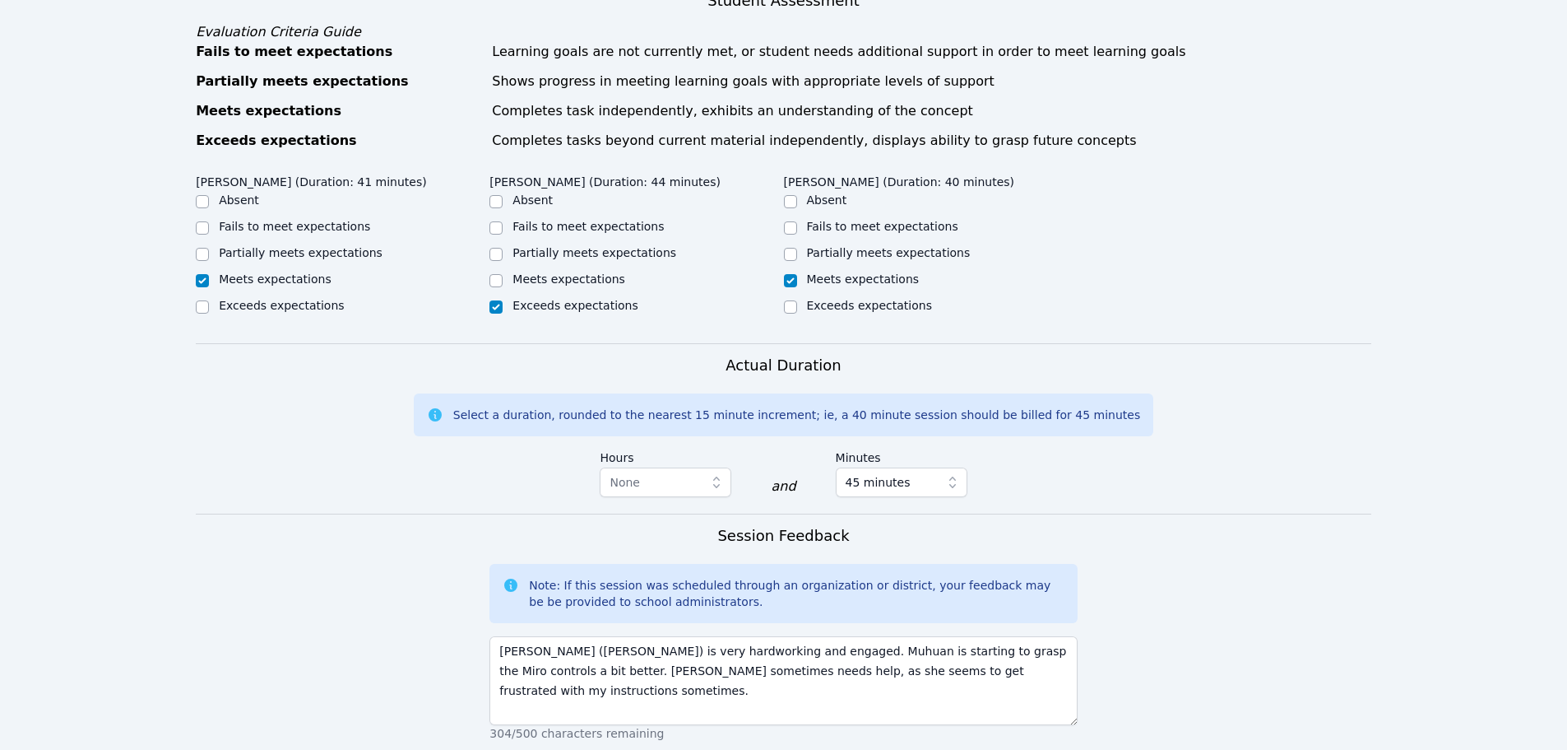
drag, startPoint x: 1111, startPoint y: 476, endPoint x: 1101, endPoint y: 361, distance: 115.7
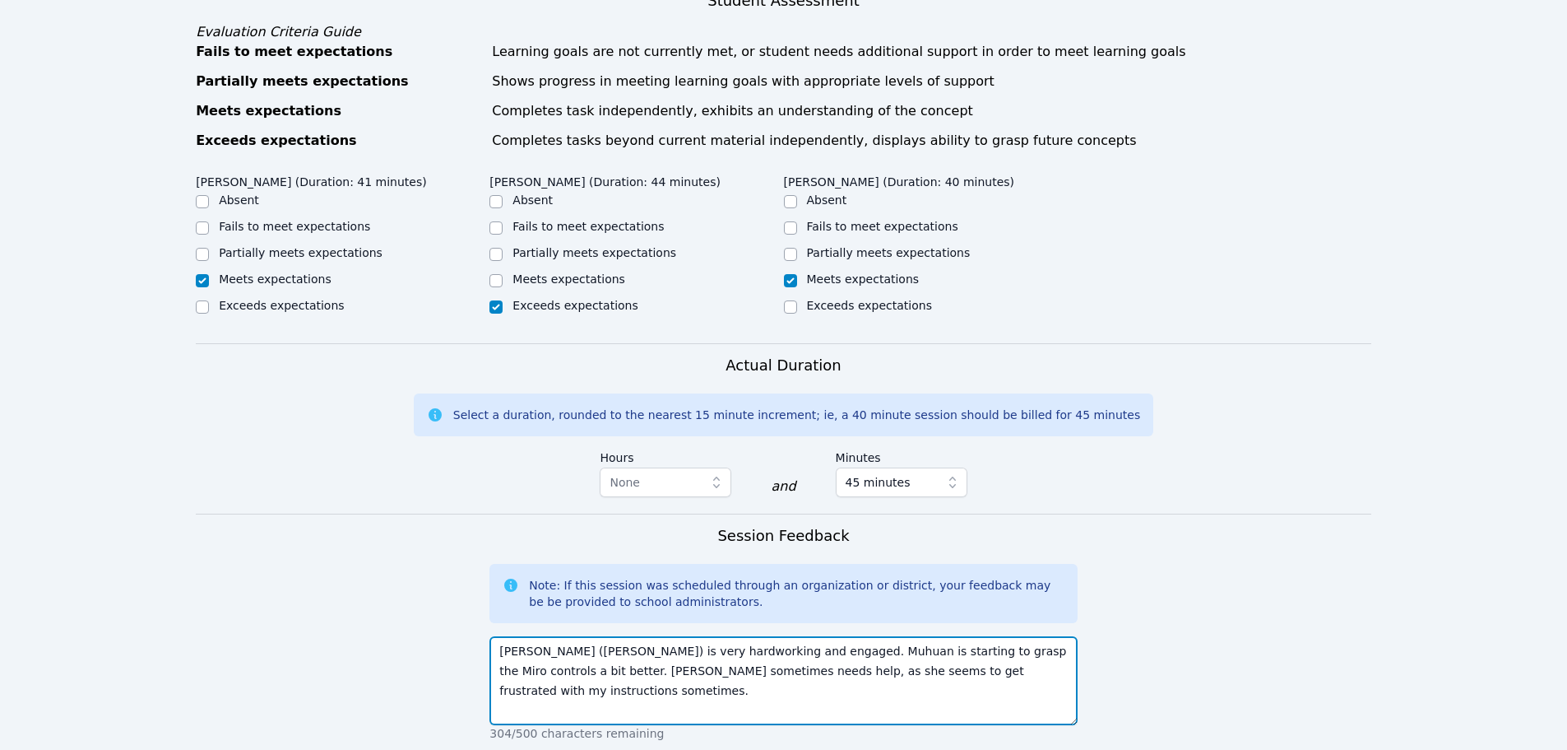
click at [1060, 636] on textarea "[PERSON_NAME] ([PERSON_NAME]) is very hardworking and engaged. Muhuan is starti…" at bounding box center [783, 680] width 587 height 89
type textarea "[PERSON_NAME] ([PERSON_NAME]) is very hardworking and engaged. Muhuan is starti…"
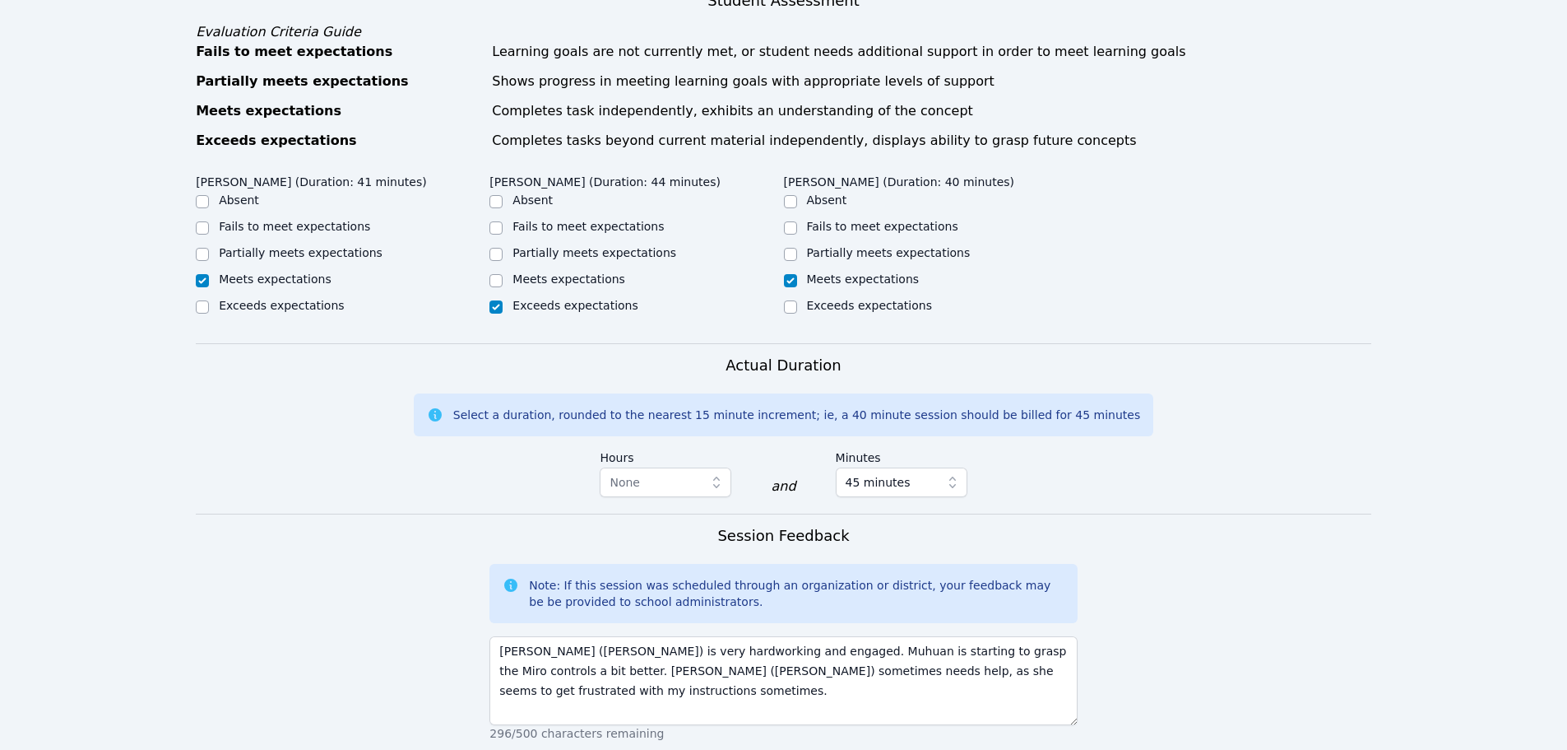
drag, startPoint x: 1227, startPoint y: 553, endPoint x: 1223, endPoint y: 541, distance: 12.0
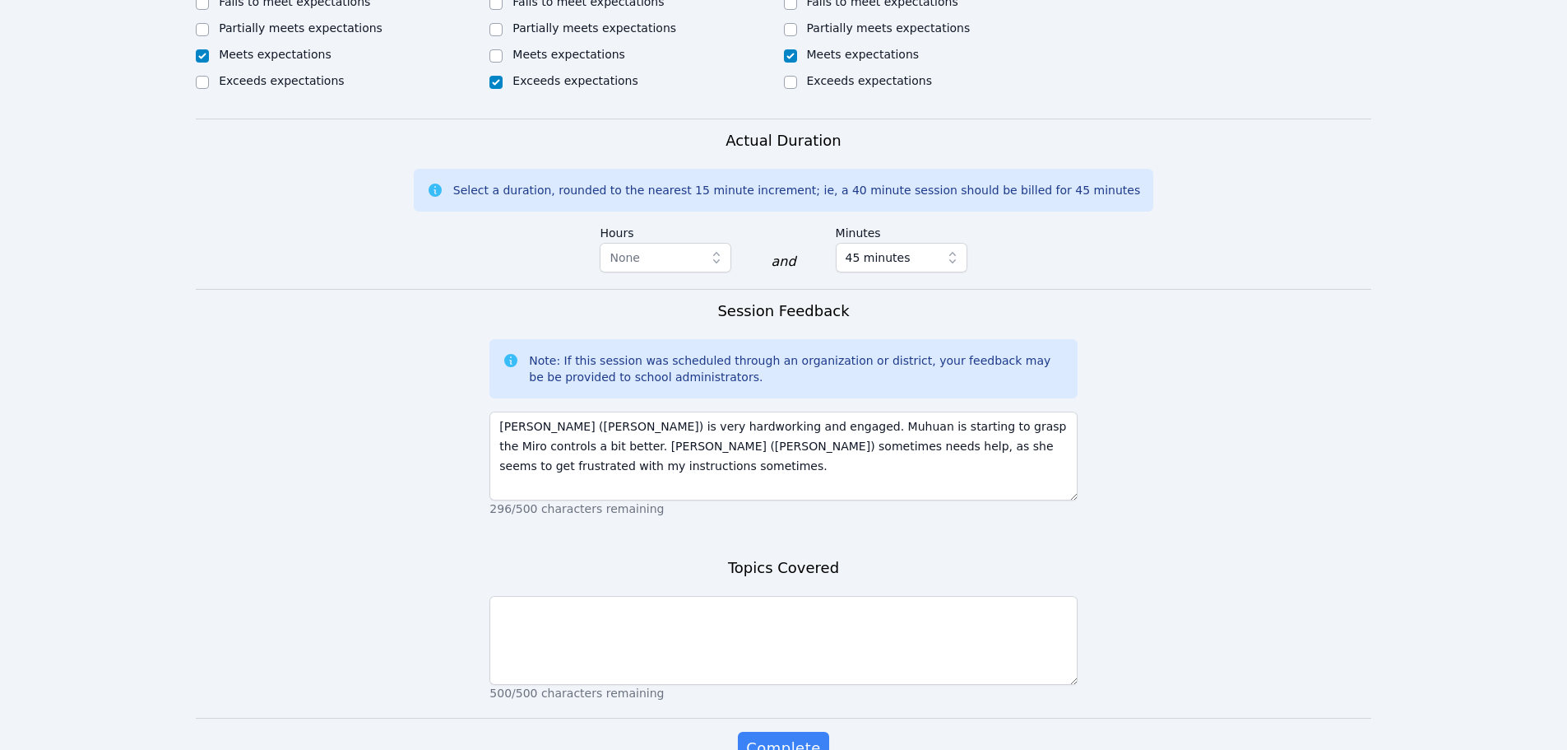
scroll to position [963, 0]
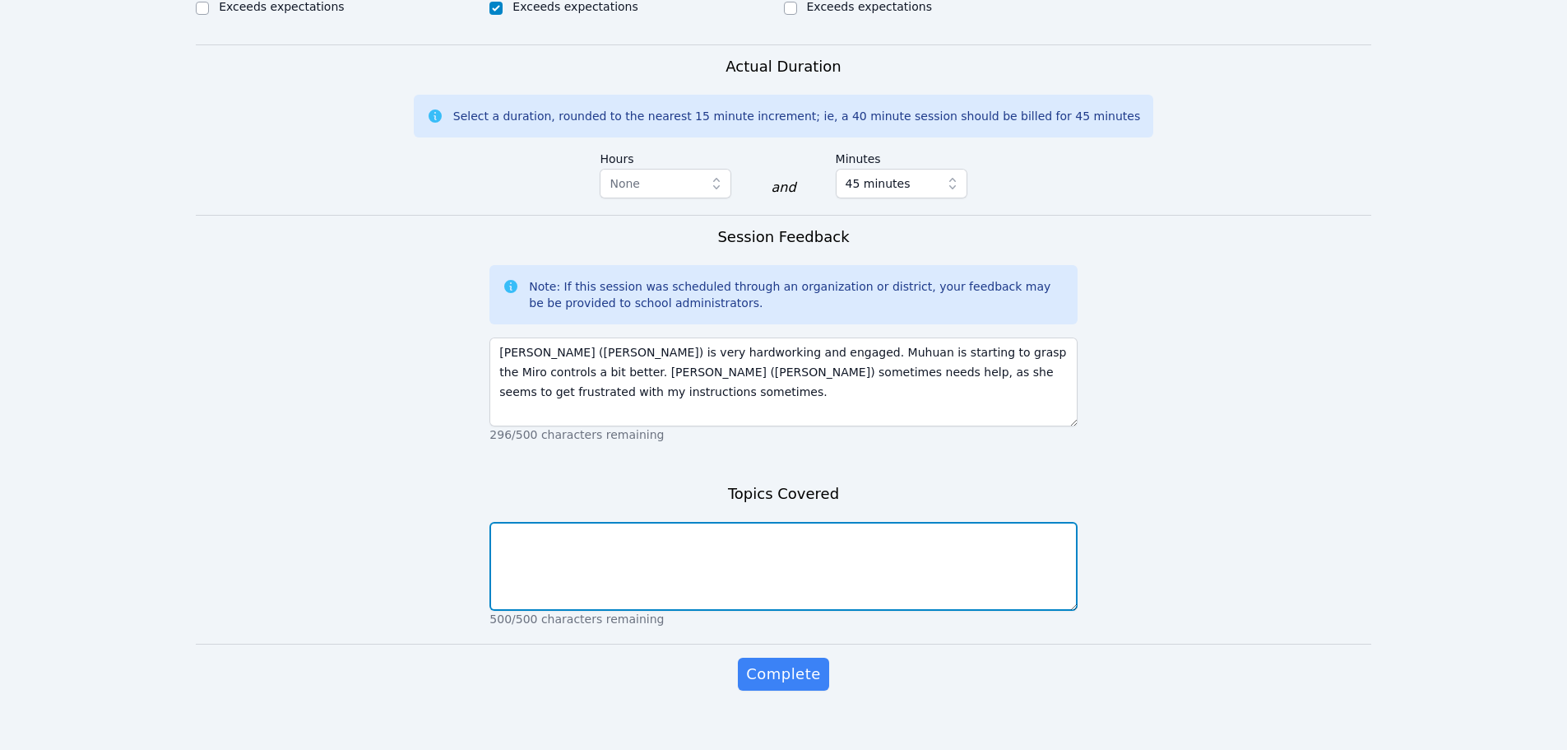
click at [833, 527] on textarea at bounding box center [783, 566] width 587 height 89
type textarea "Letter recognition, writing letters, beginning sounds - M, T, A"
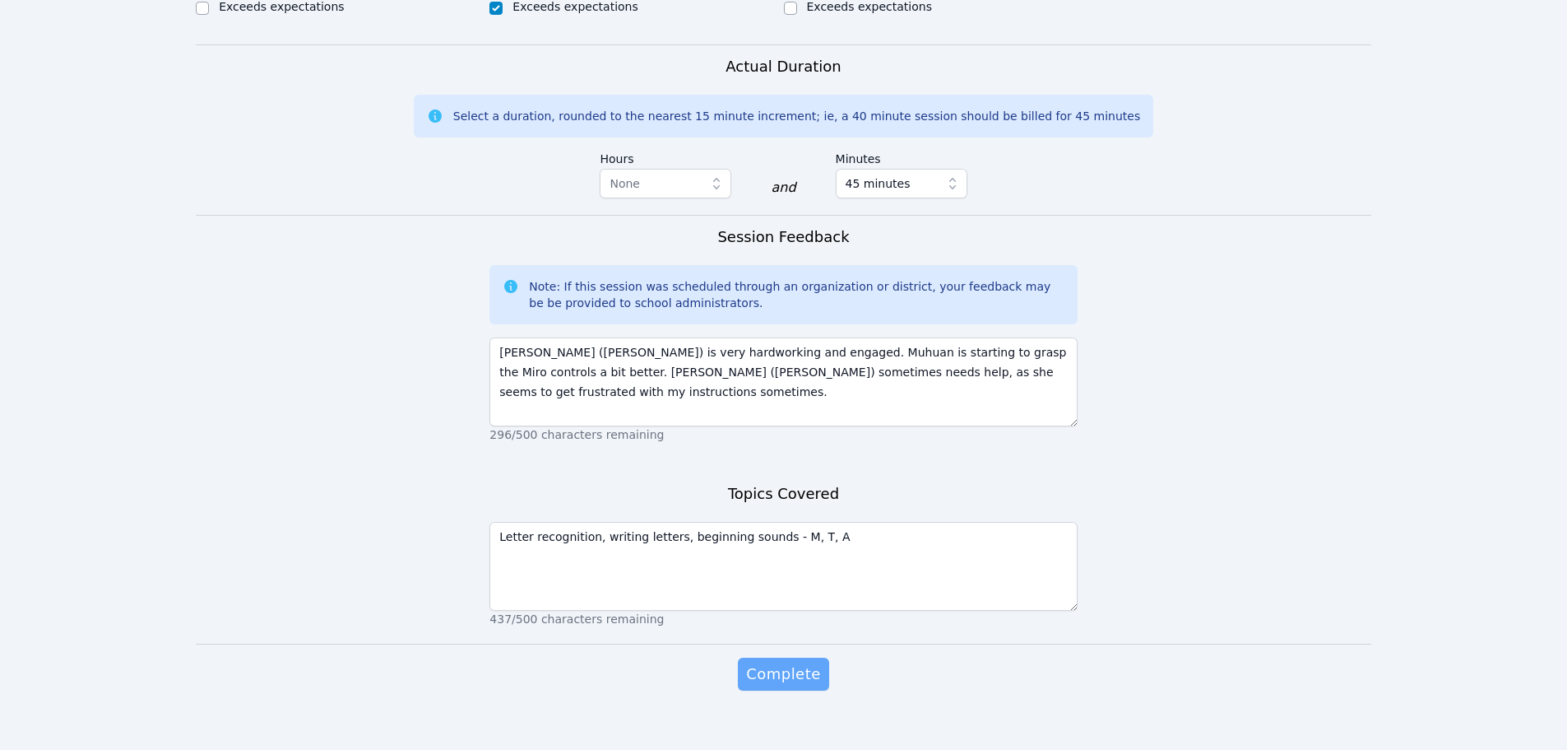
click at [795, 662] on span "Complete" at bounding box center [783, 673] width 74 height 23
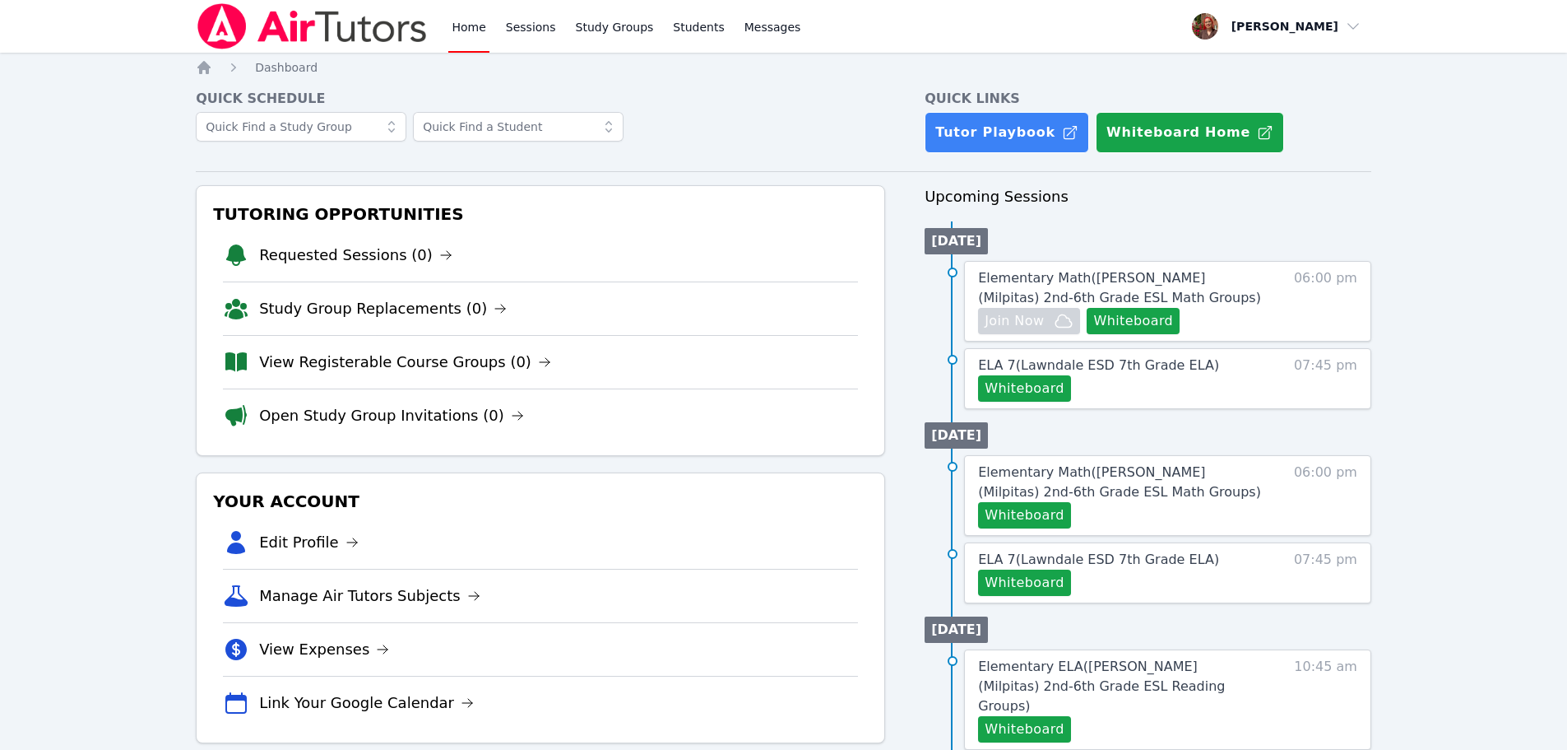
click at [263, 35] on img at bounding box center [312, 26] width 233 height 46
click at [295, 25] on img at bounding box center [312, 26] width 233 height 46
click at [183, 20] on nav "Home Sessions Study Groups Students Messages Open user menu [PERSON_NAME] Open …" at bounding box center [783, 26] width 1567 height 53
click at [216, 13] on img at bounding box center [312, 26] width 233 height 46
